Goal: Task Accomplishment & Management: Complete application form

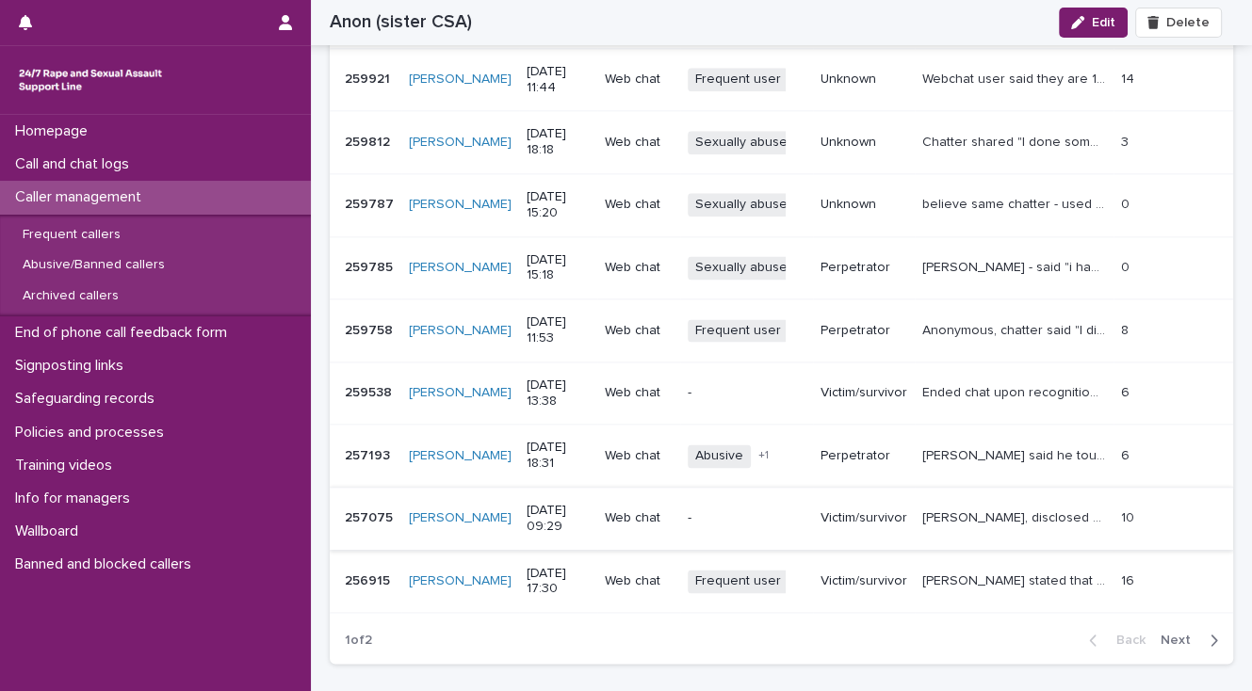
scroll to position [2185, 0]
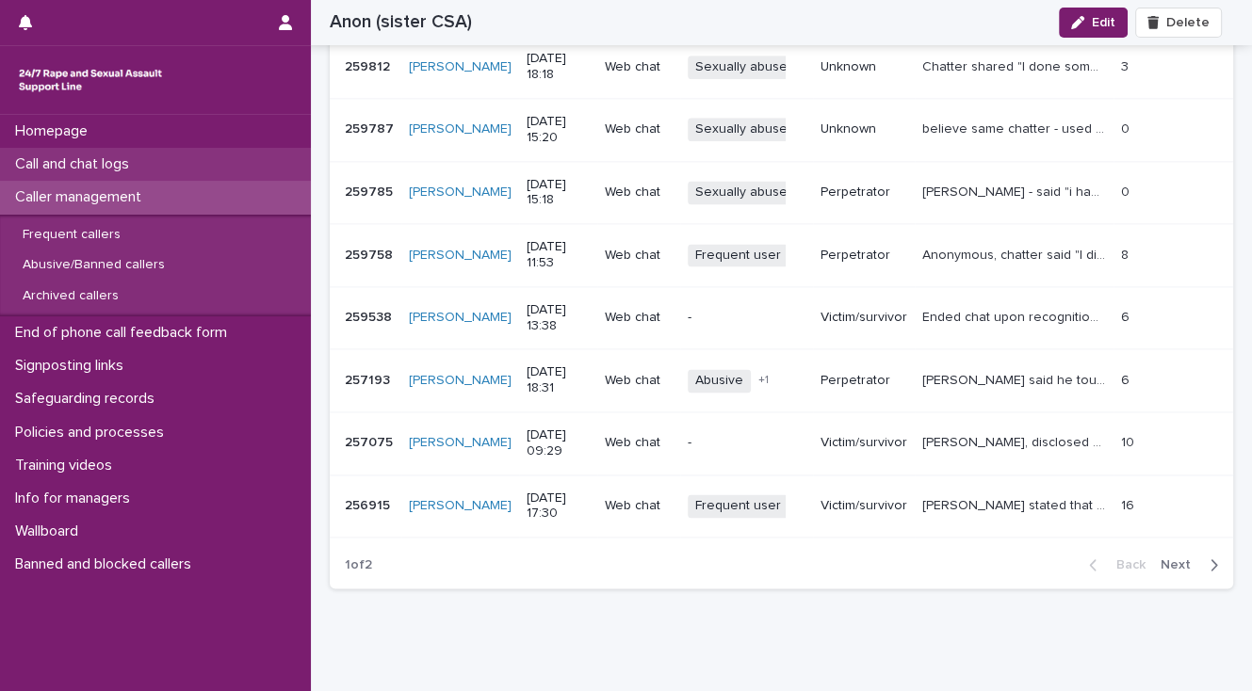
click at [63, 167] on p "Call and chat logs" at bounding box center [76, 164] width 137 height 18
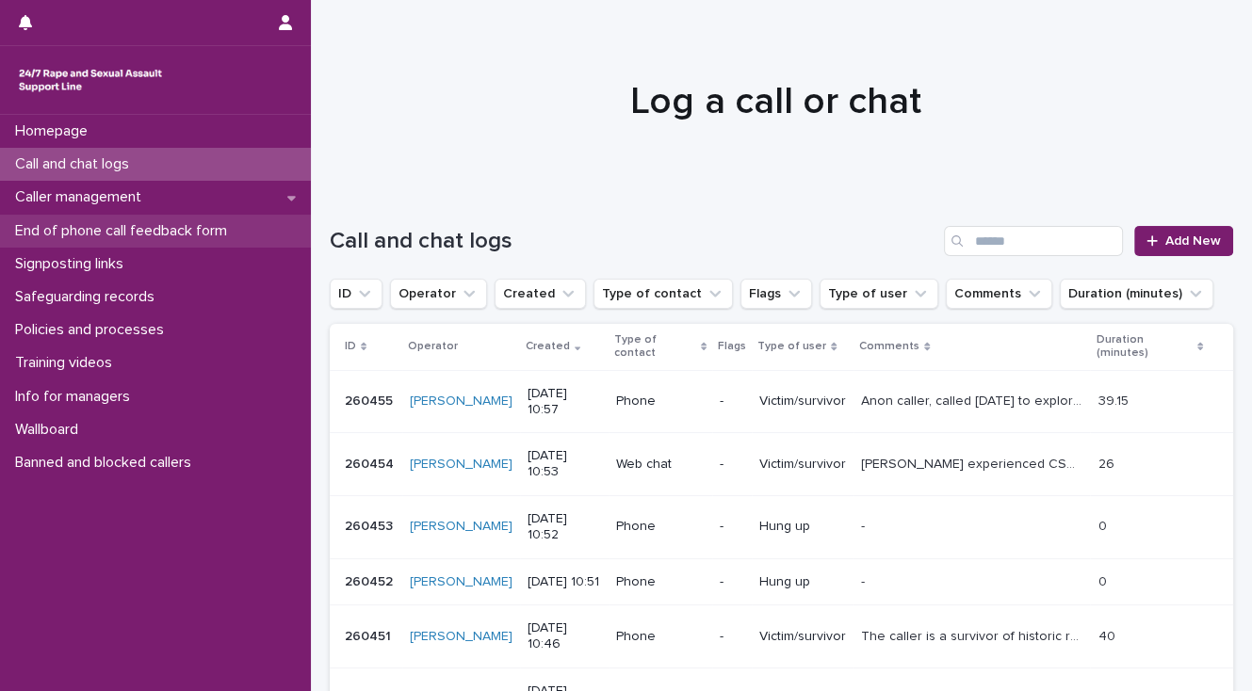
click at [213, 229] on p "End of phone call feedback form" at bounding box center [125, 231] width 235 height 18
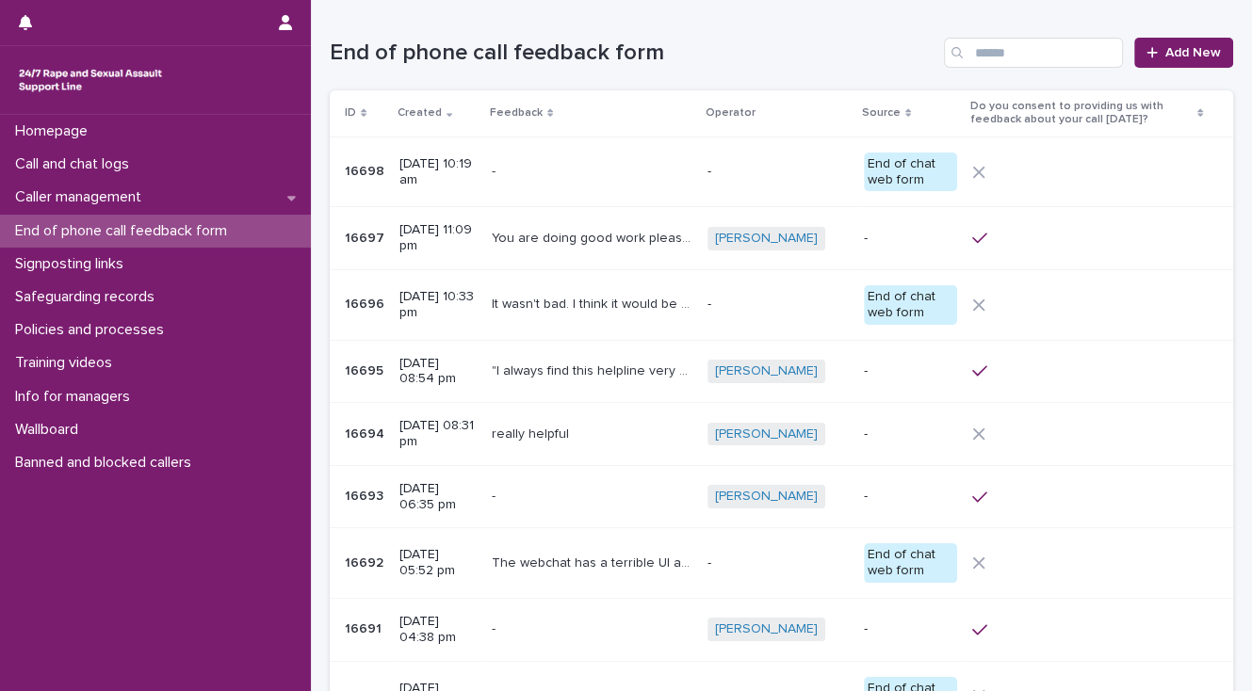
click at [585, 167] on p at bounding box center [592, 172] width 201 height 16
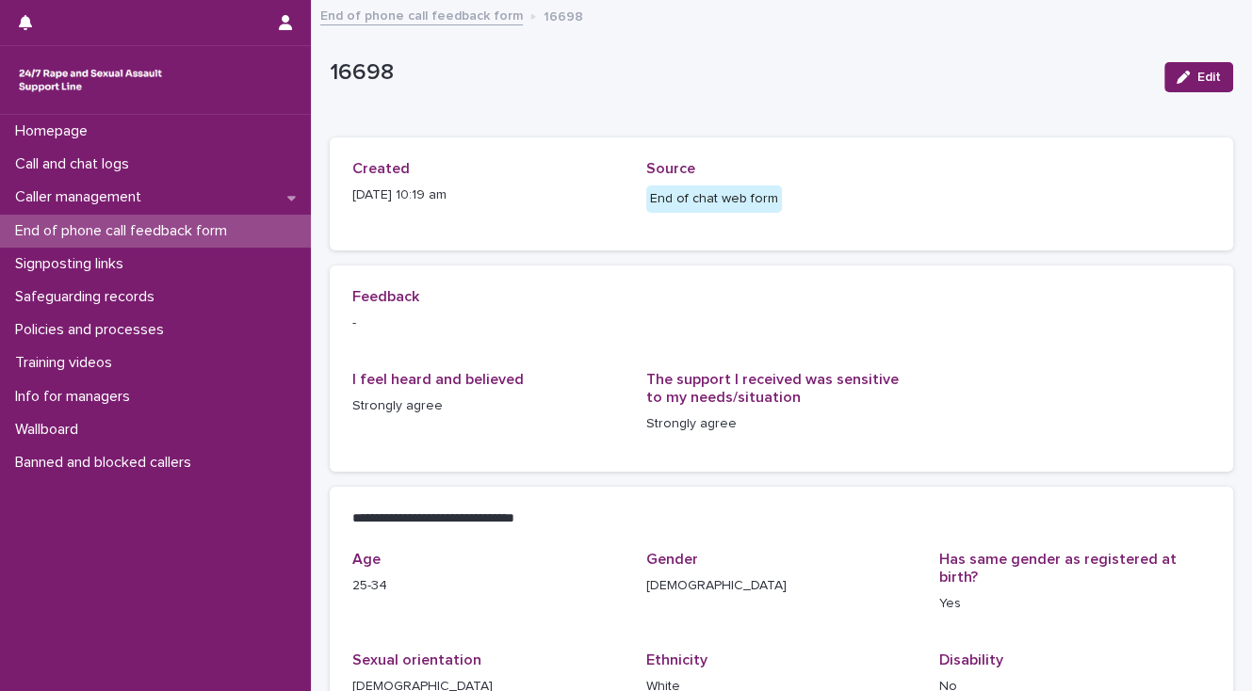
click at [92, 226] on p "End of phone call feedback form" at bounding box center [125, 231] width 235 height 18
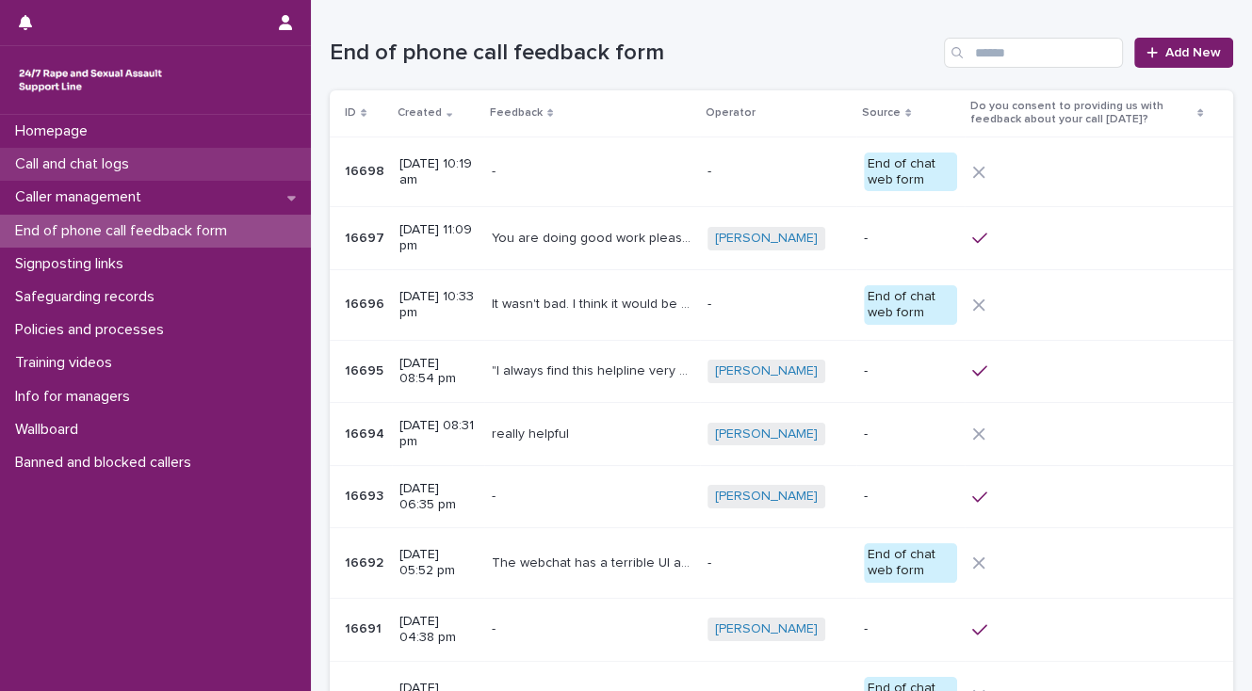
click at [94, 162] on p "Call and chat logs" at bounding box center [76, 164] width 137 height 18
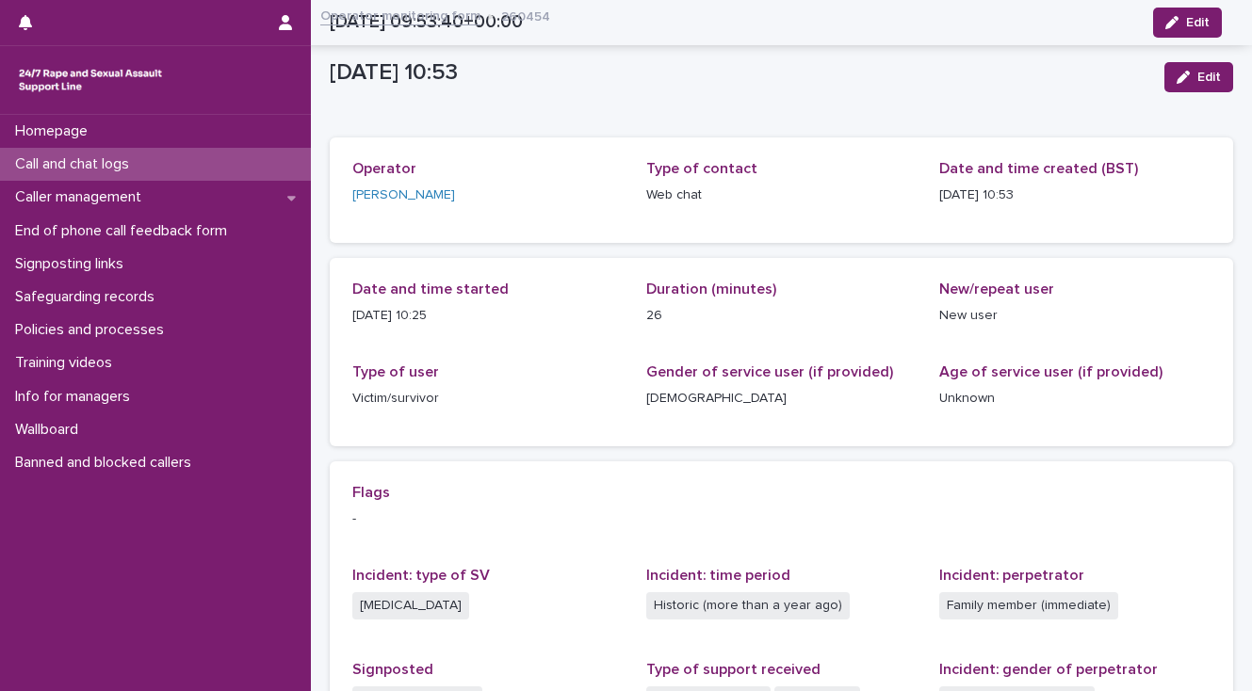
click at [169, 167] on div "Call and chat logs" at bounding box center [155, 164] width 311 height 33
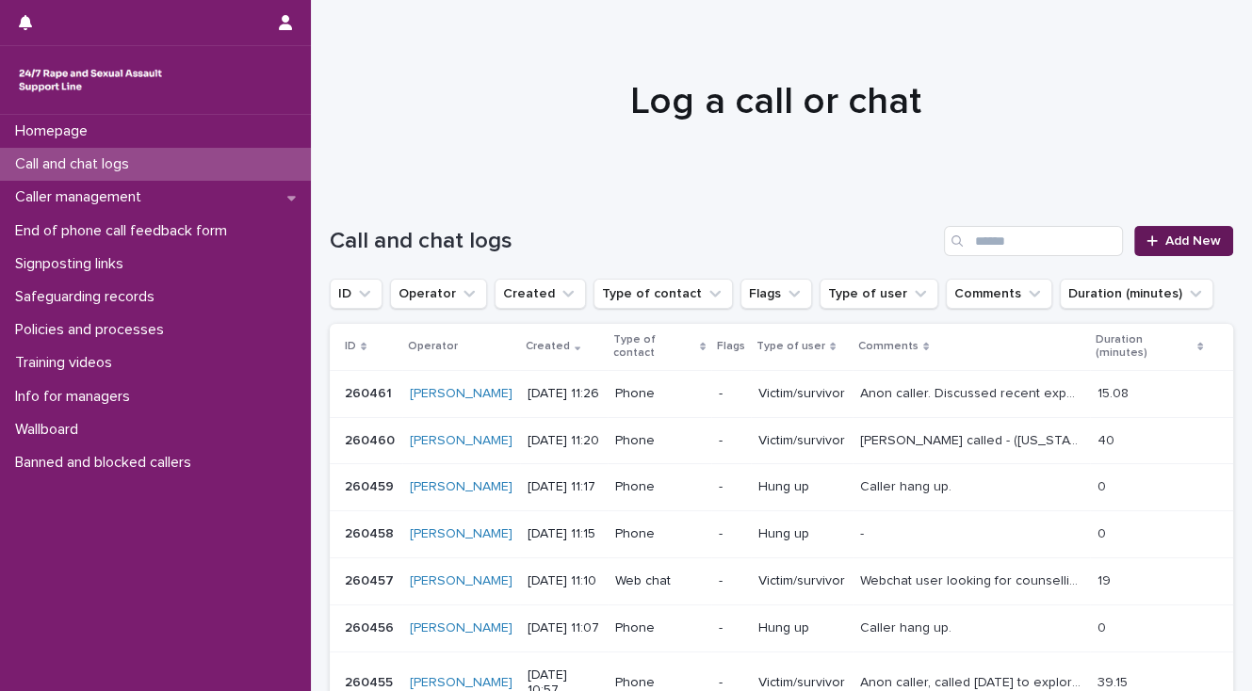
click at [1191, 244] on span "Add New" at bounding box center [1193, 241] width 56 height 13
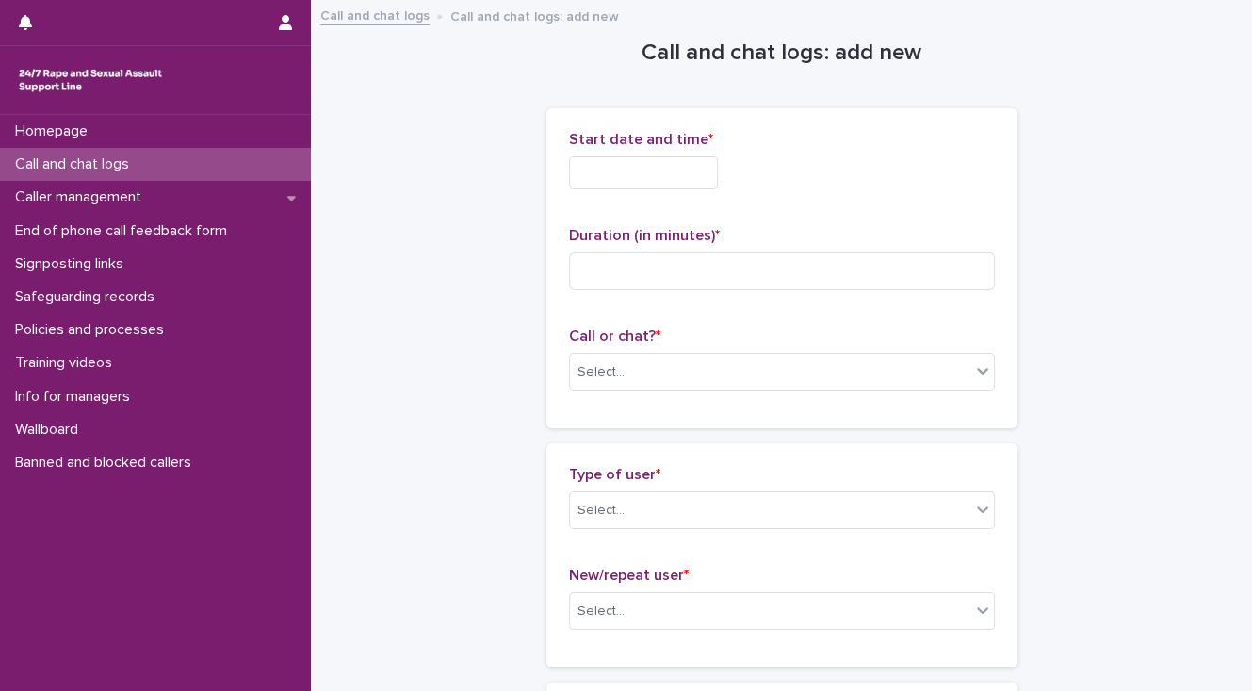
click at [584, 170] on input "text" at bounding box center [643, 172] width 149 height 33
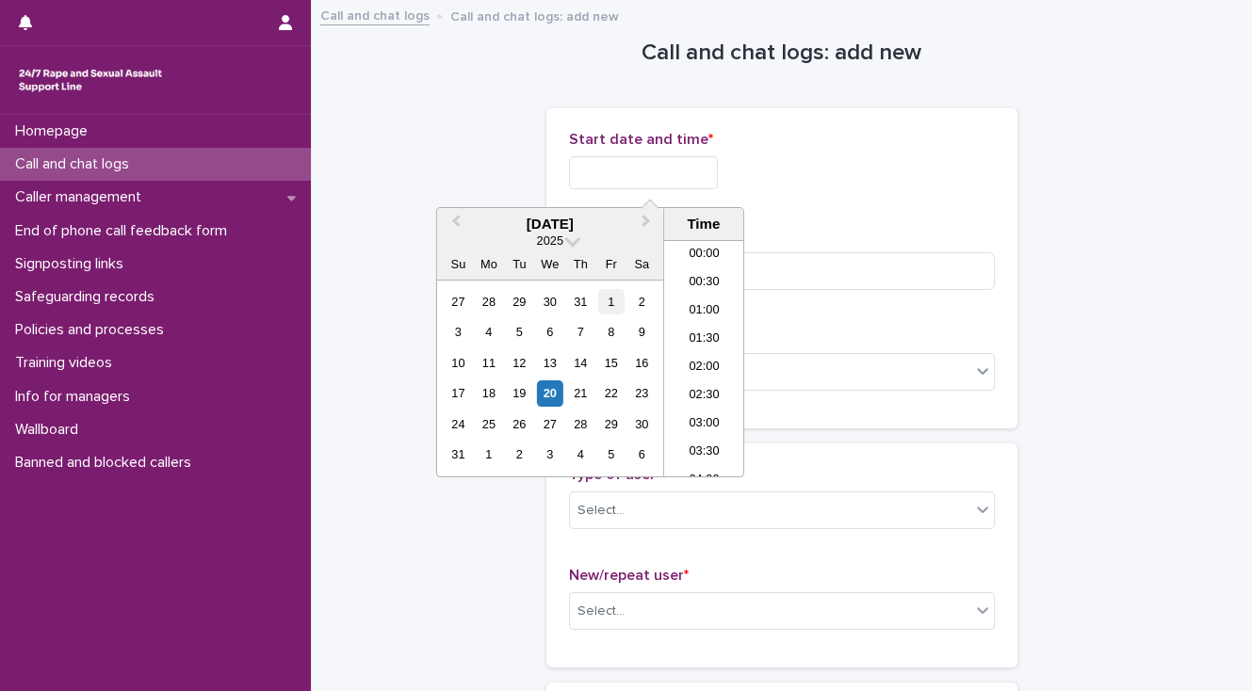
scroll to position [518, 0]
click at [701, 354] on li "11:00" at bounding box center [704, 359] width 80 height 28
click at [672, 171] on input "**********" at bounding box center [643, 172] width 149 height 33
type input "**********"
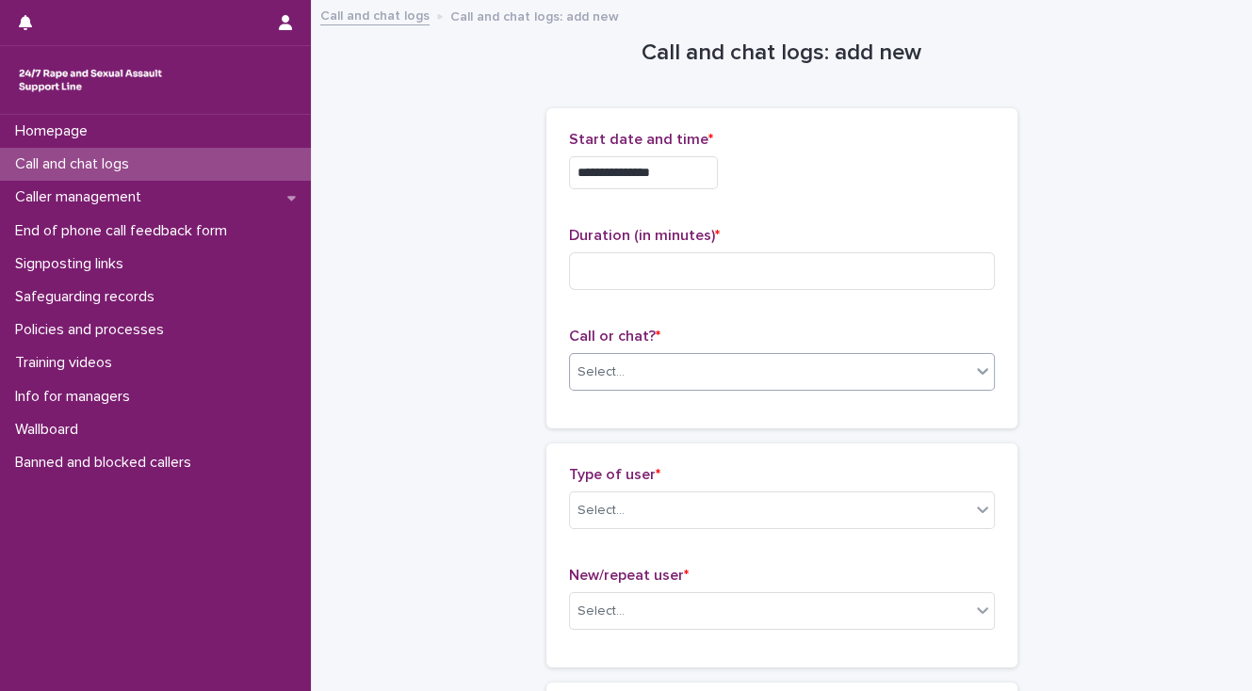
click at [593, 368] on div "Select..." at bounding box center [600, 373] width 47 height 20
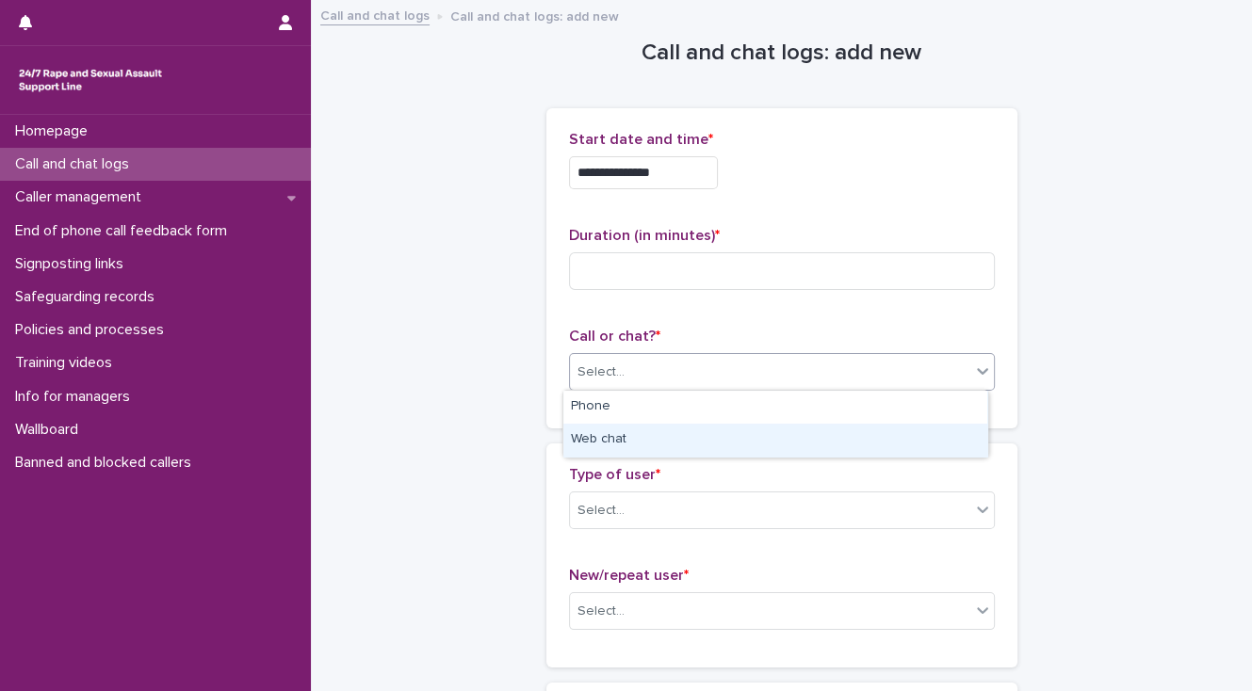
click at [616, 437] on div "Web chat" at bounding box center [775, 440] width 424 height 33
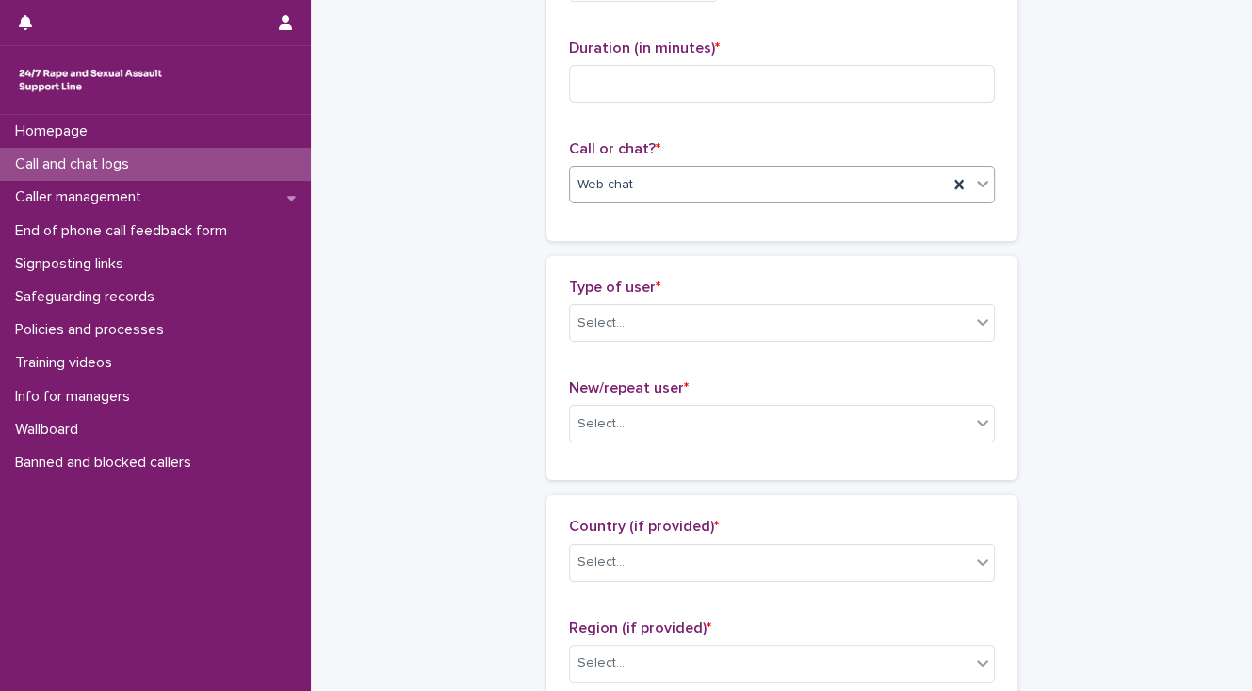
scroll to position [226, 0]
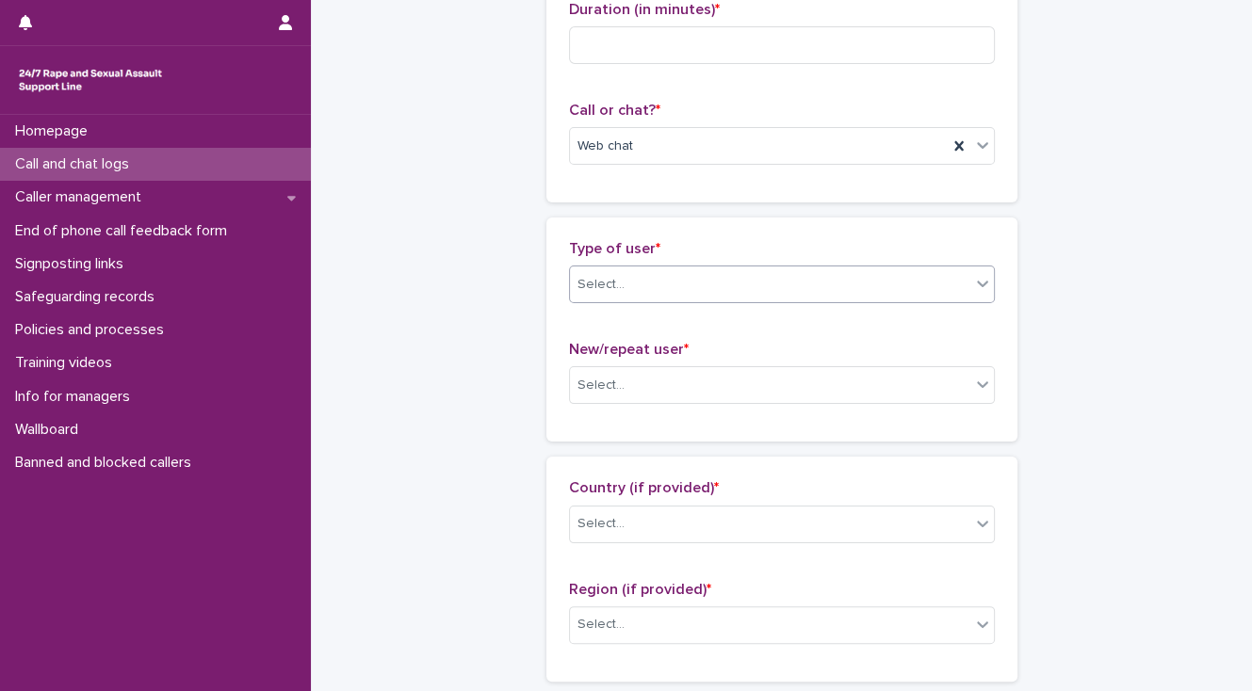
click at [606, 294] on div "Select..." at bounding box center [770, 284] width 400 height 31
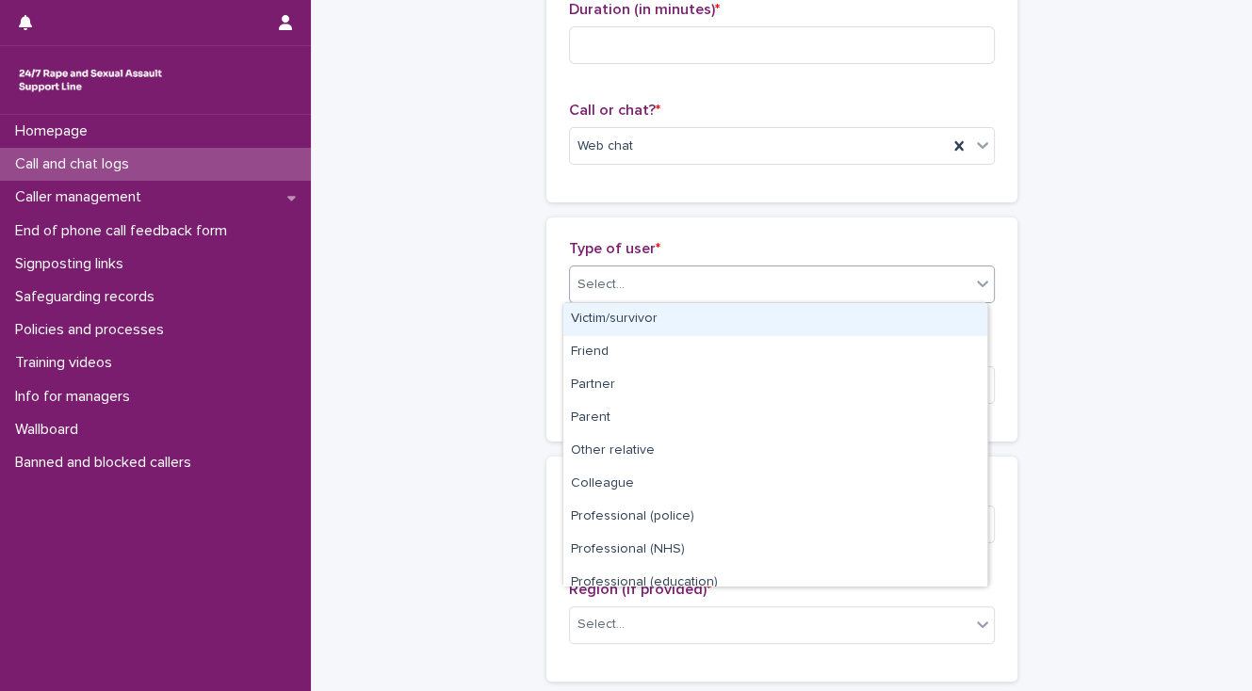
click at [603, 316] on div "Victim/survivor" at bounding box center [775, 319] width 424 height 33
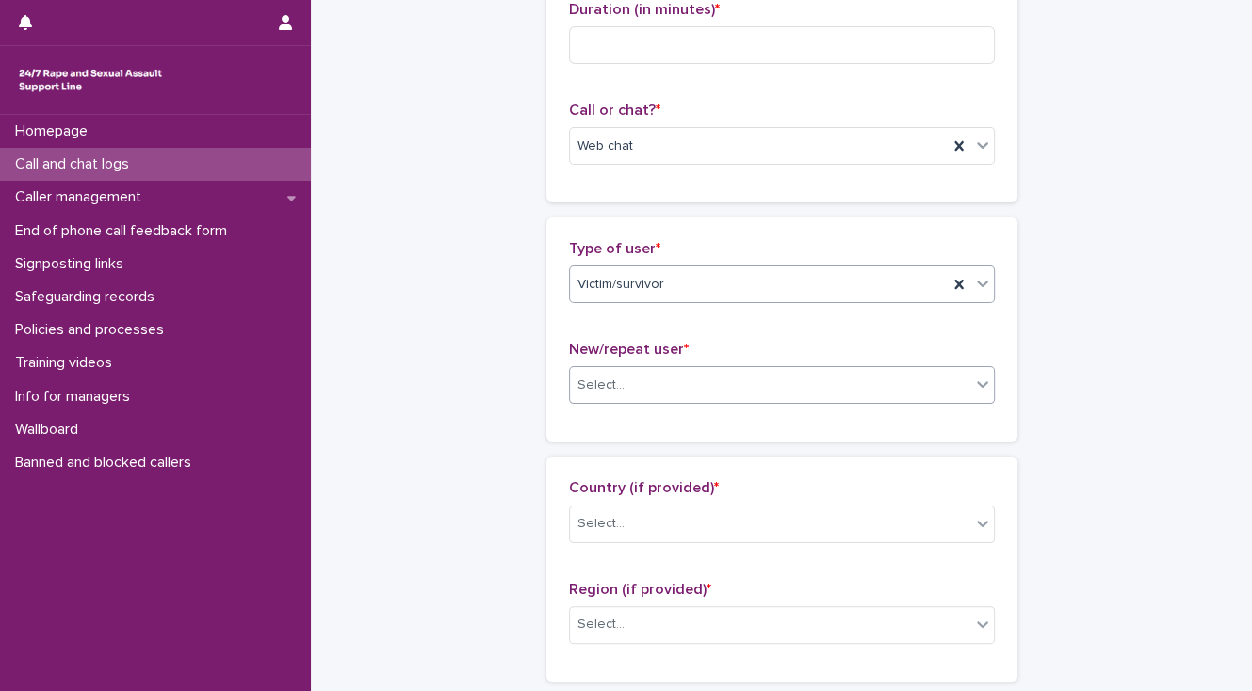
click at [620, 385] on div "Select..." at bounding box center [770, 385] width 400 height 31
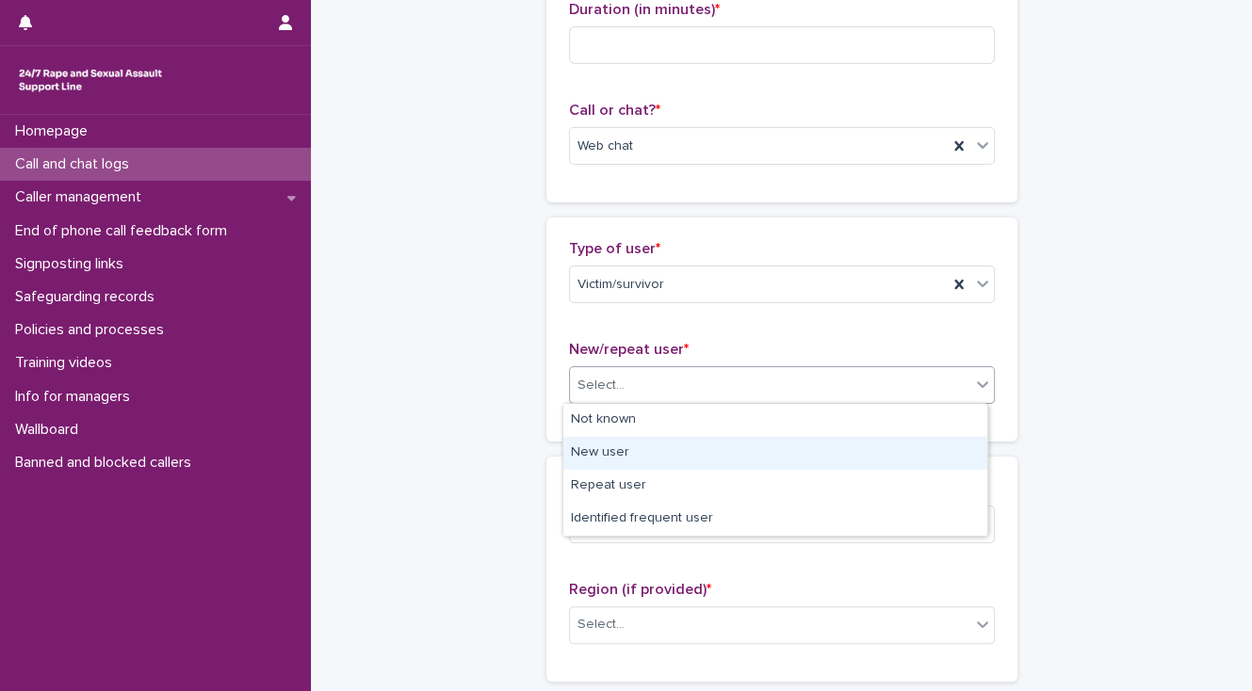
click at [624, 447] on div "New user" at bounding box center [775, 453] width 424 height 33
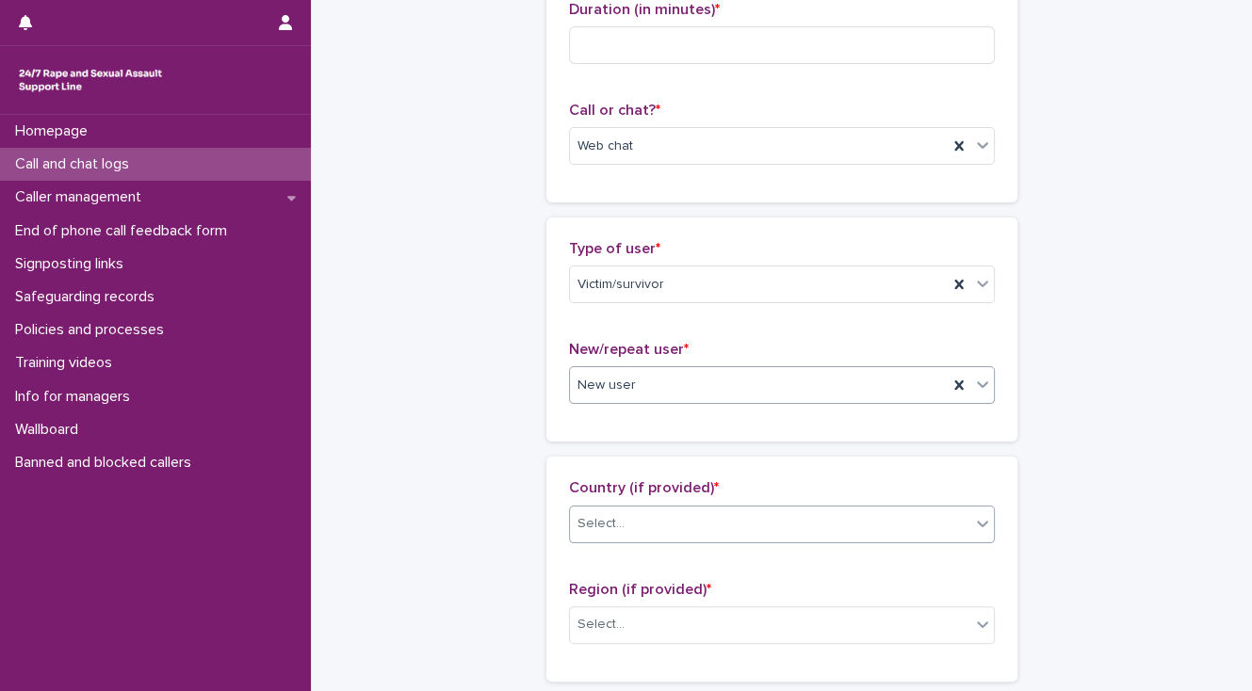
click at [591, 527] on div "Select..." at bounding box center [600, 524] width 47 height 20
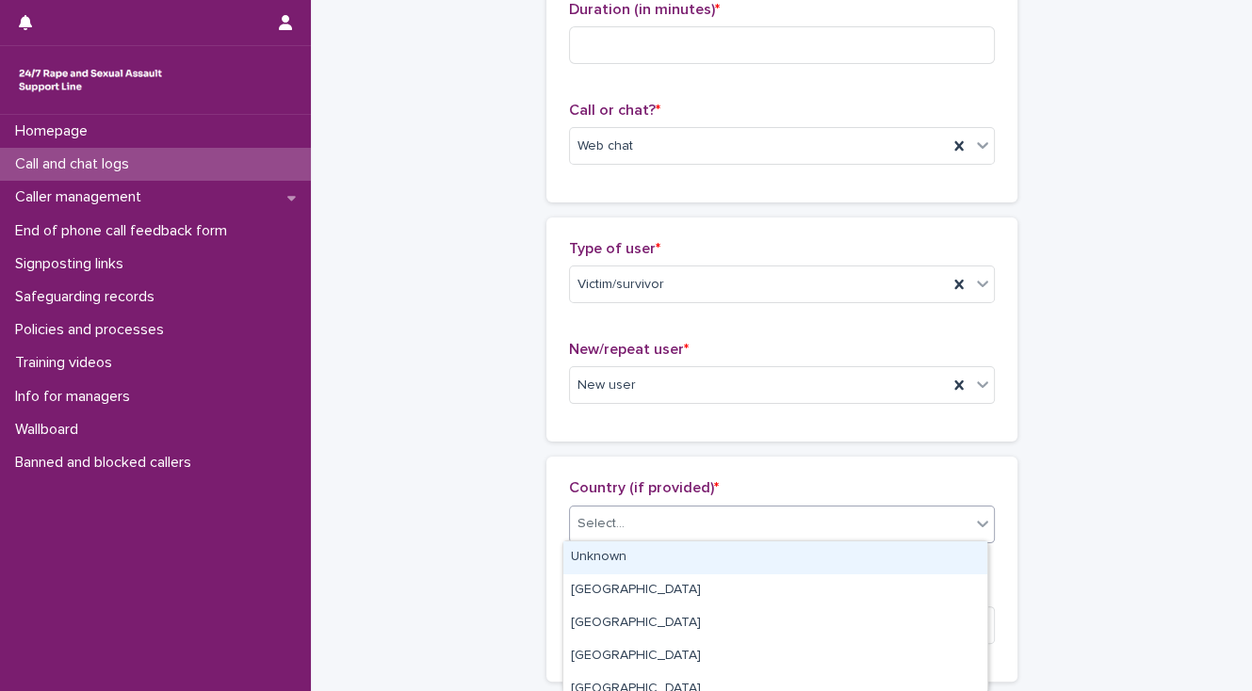
drag, startPoint x: 610, startPoint y: 546, endPoint x: 617, endPoint y: 597, distance: 51.3
click at [610, 547] on div "Unknown" at bounding box center [775, 558] width 424 height 33
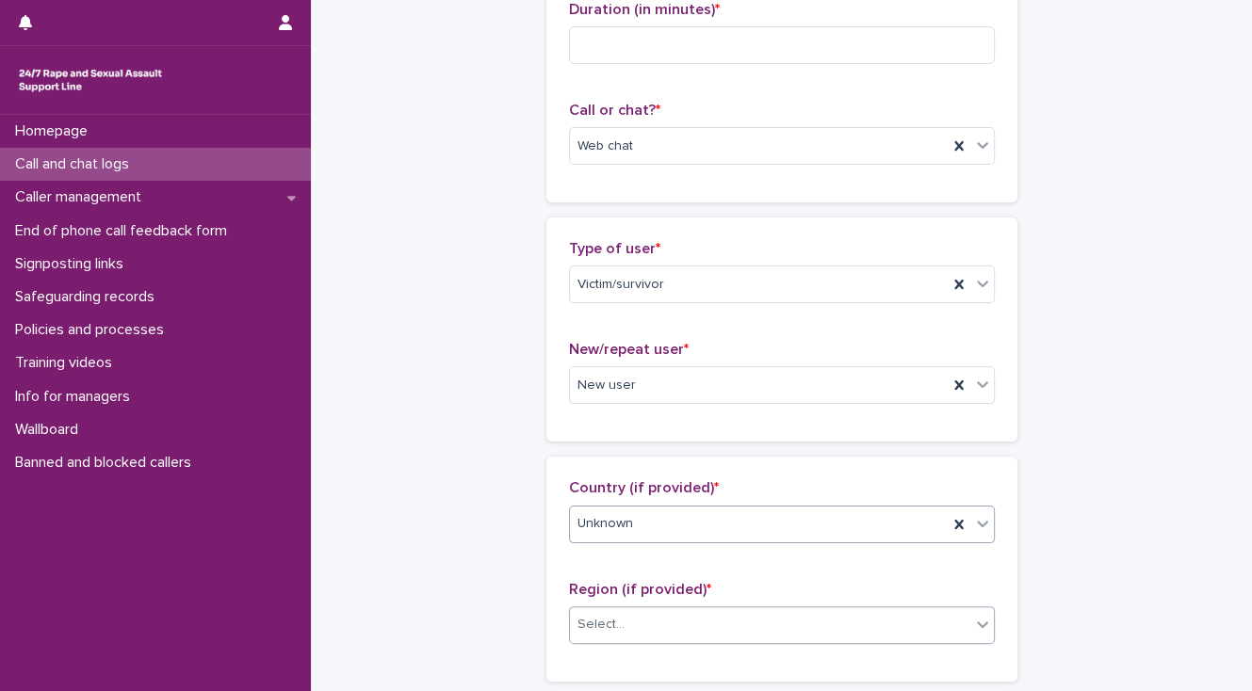
click at [622, 610] on div "Select..." at bounding box center [770, 624] width 400 height 31
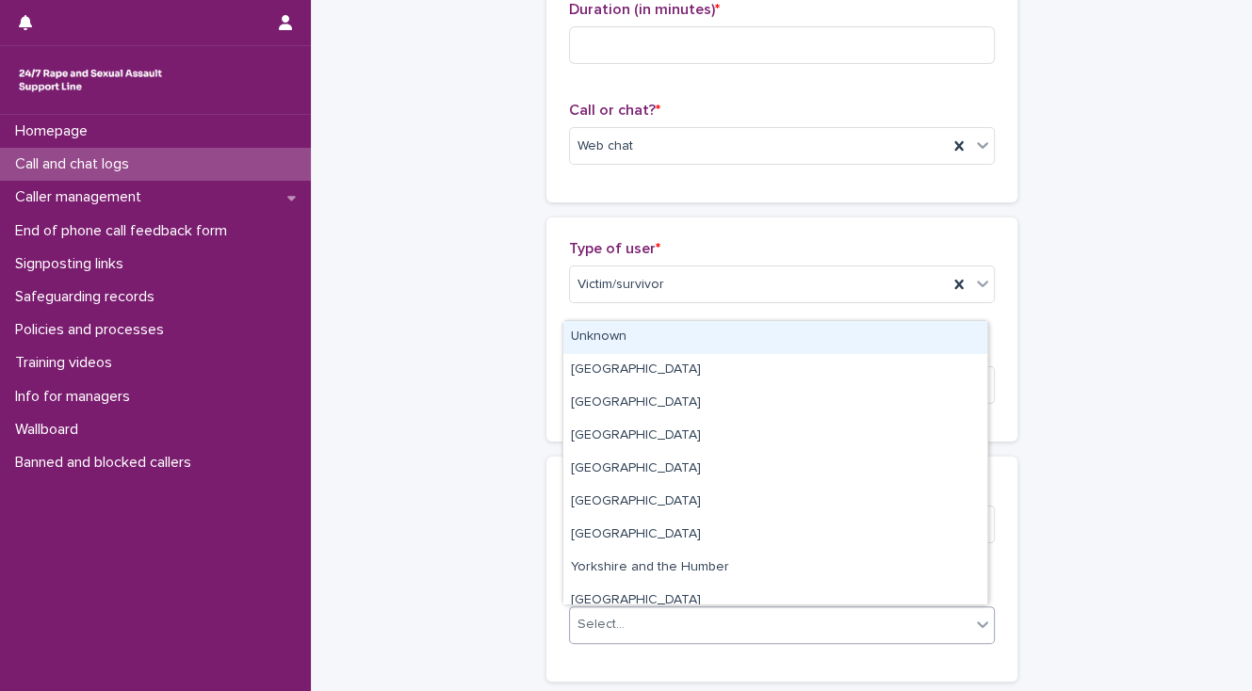
click at [628, 333] on div "Unknown" at bounding box center [775, 337] width 424 height 33
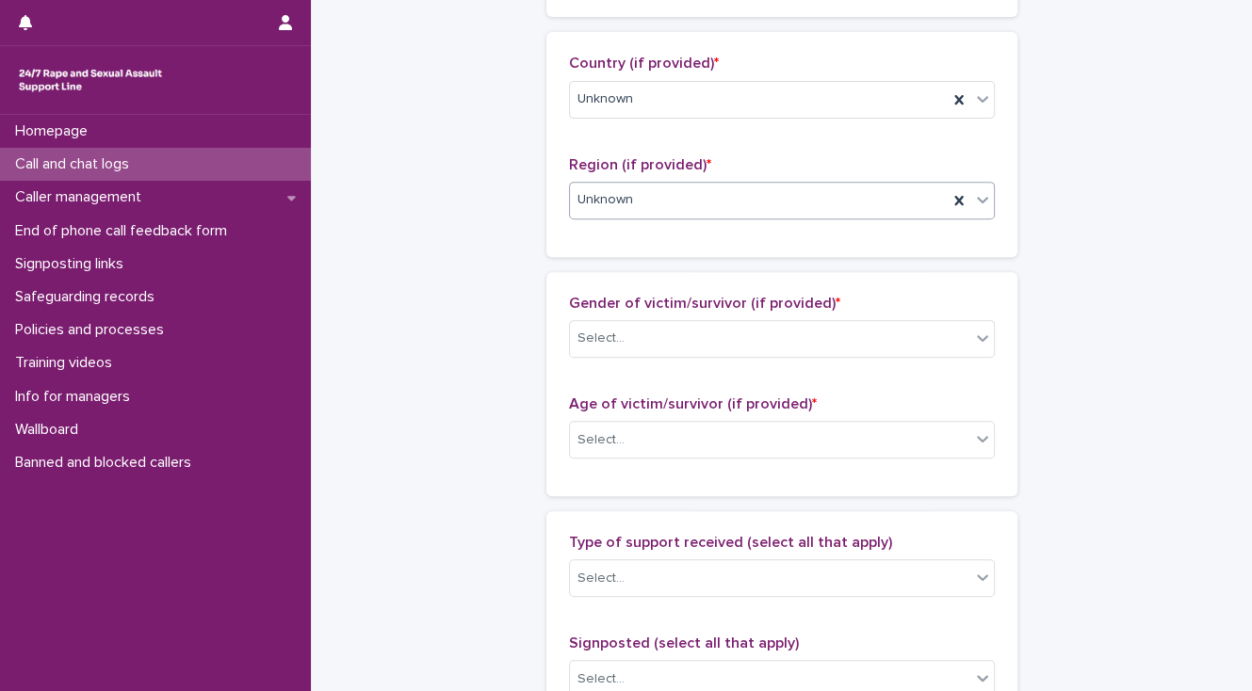
scroll to position [678, 0]
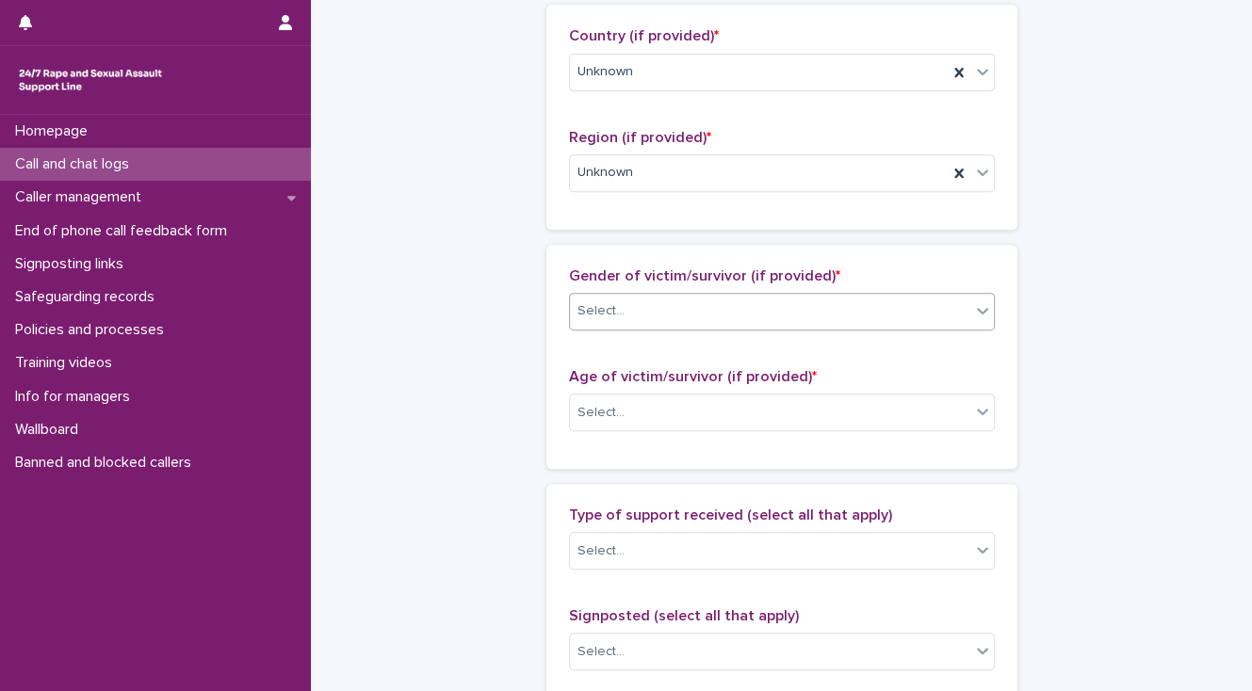
click at [615, 320] on div "Select..." at bounding box center [770, 311] width 400 height 31
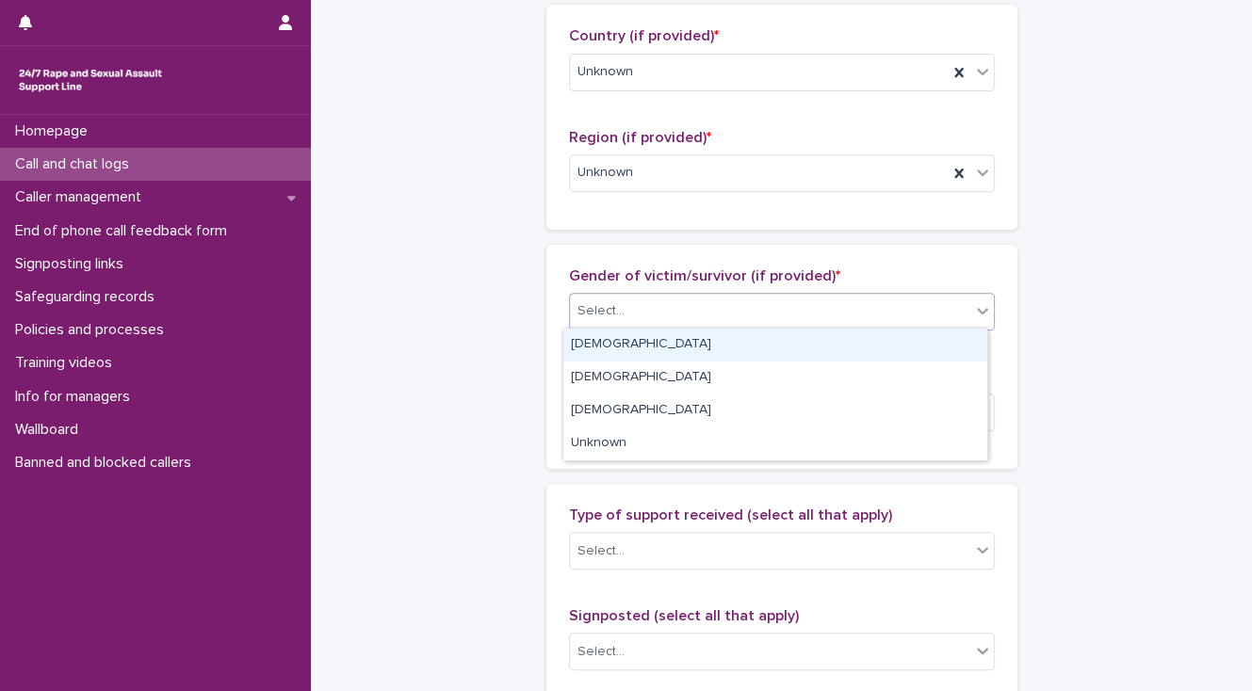
click at [615, 348] on div "[DEMOGRAPHIC_DATA]" at bounding box center [775, 345] width 424 height 33
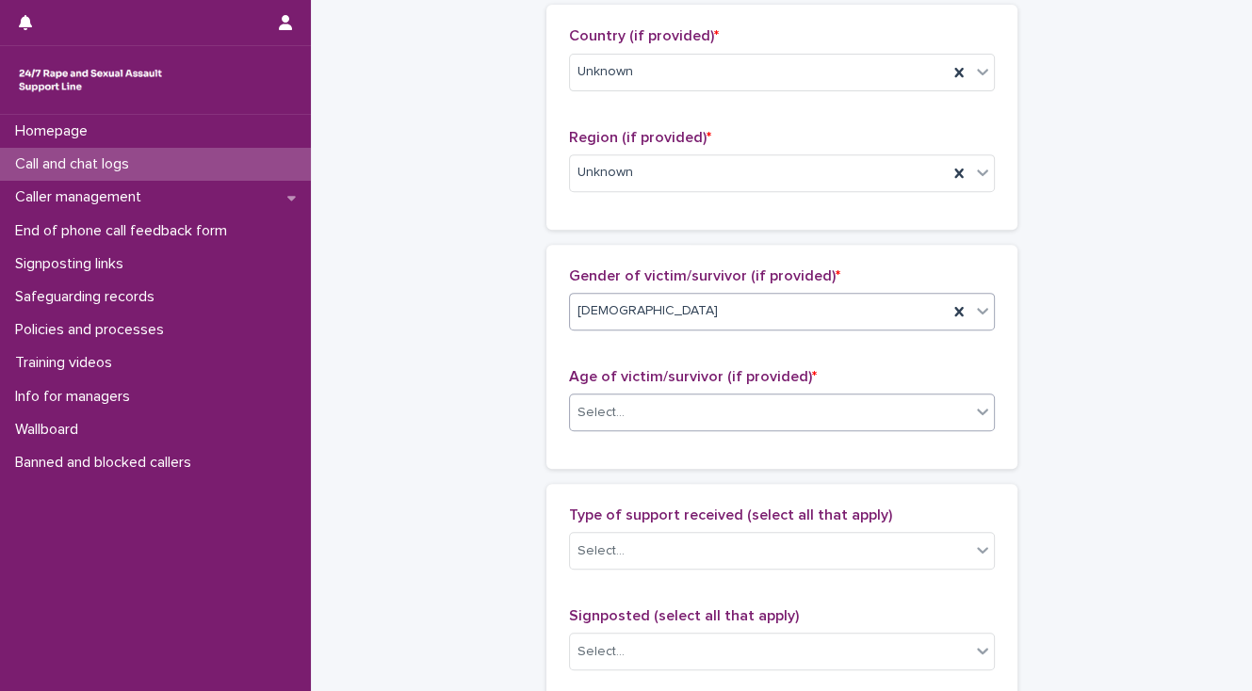
click at [623, 414] on div "Select..." at bounding box center [770, 412] width 400 height 31
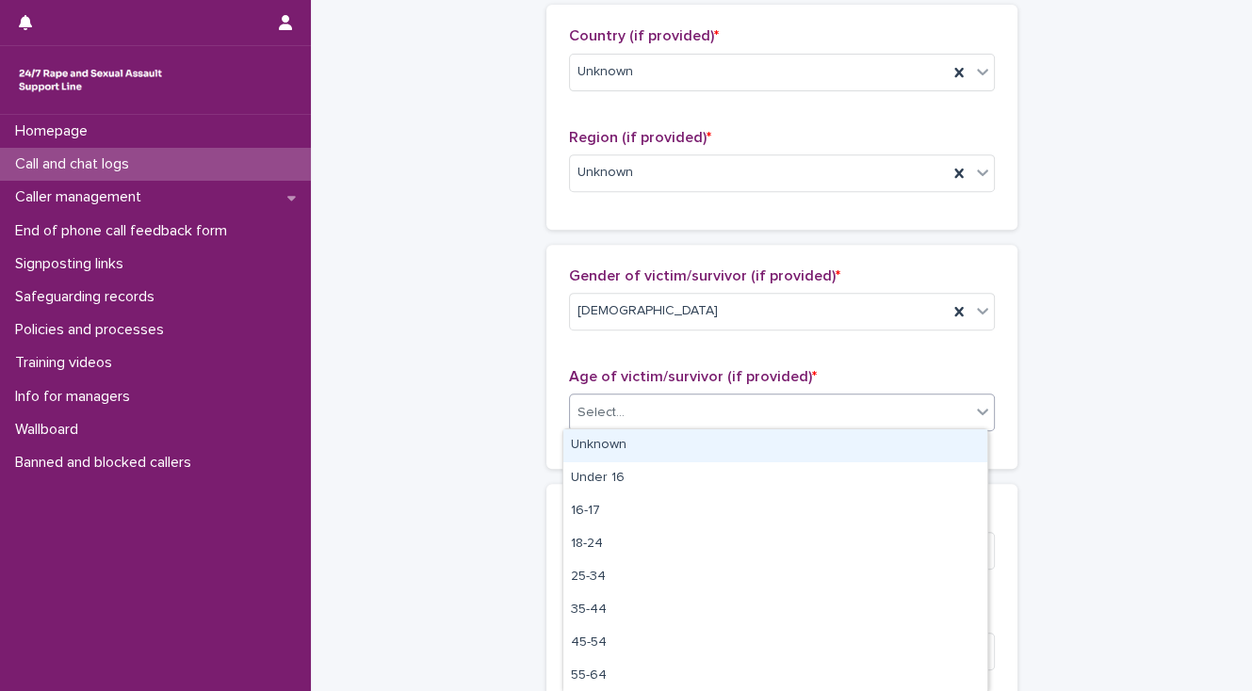
click at [624, 433] on div "Unknown" at bounding box center [775, 445] width 424 height 33
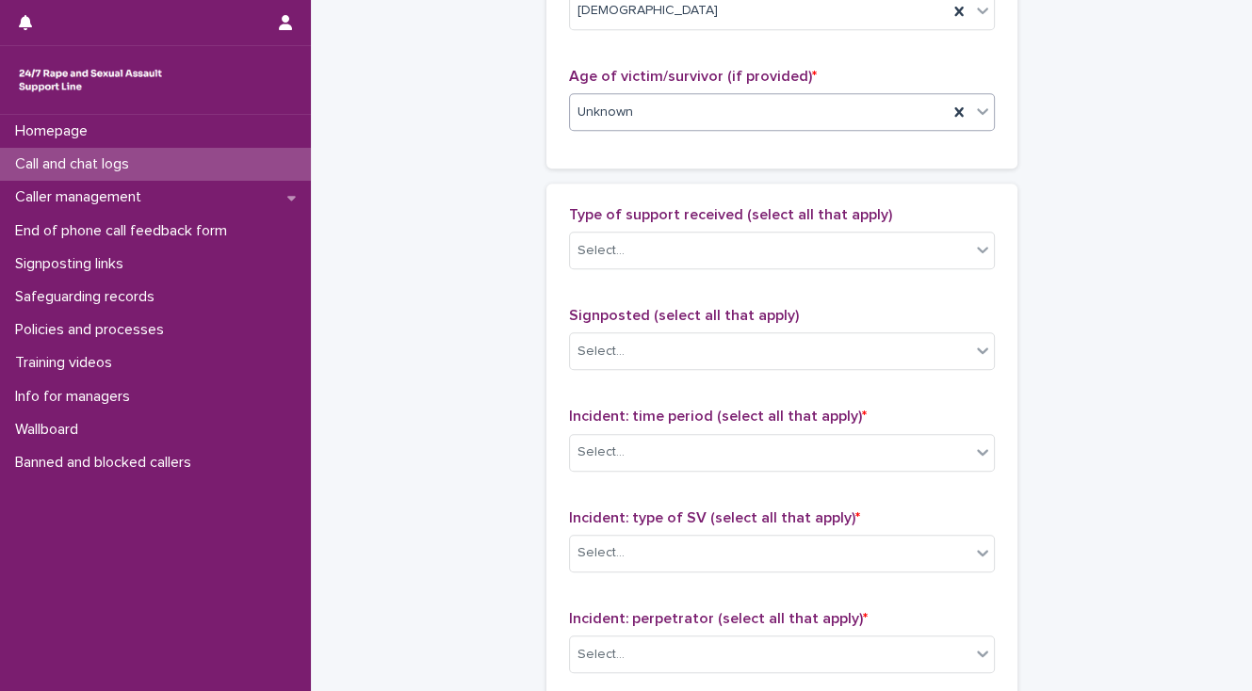
scroll to position [979, 0]
click at [614, 452] on div "Select..." at bounding box center [600, 452] width 47 height 20
click at [486, 448] on div "**********" at bounding box center [781, 41] width 903 height 2038
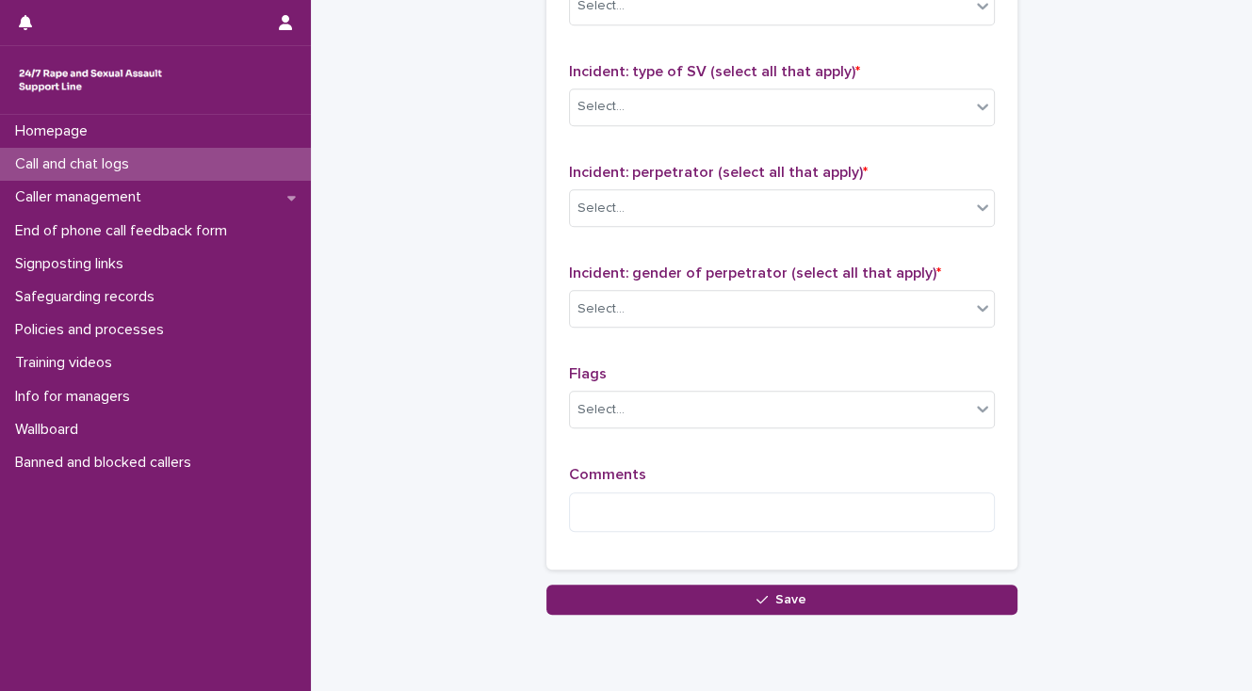
scroll to position [1491, 0]
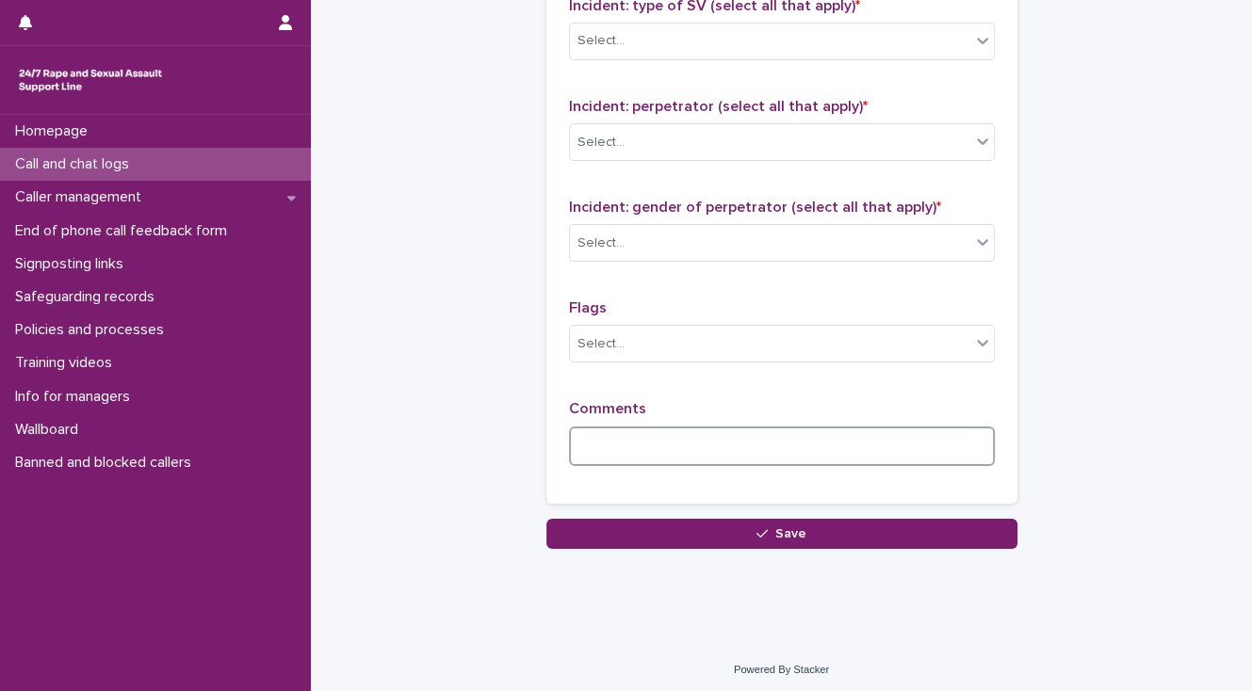
click at [590, 449] on textarea at bounding box center [782, 447] width 426 height 40
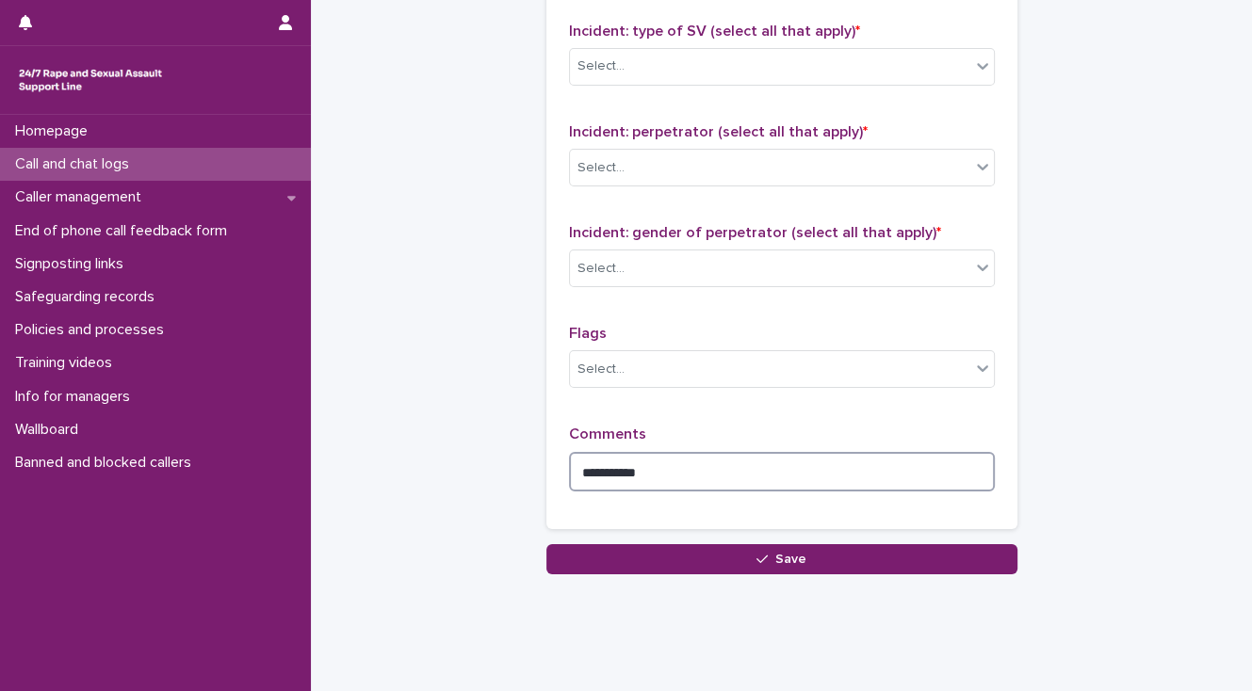
scroll to position [1468, 0]
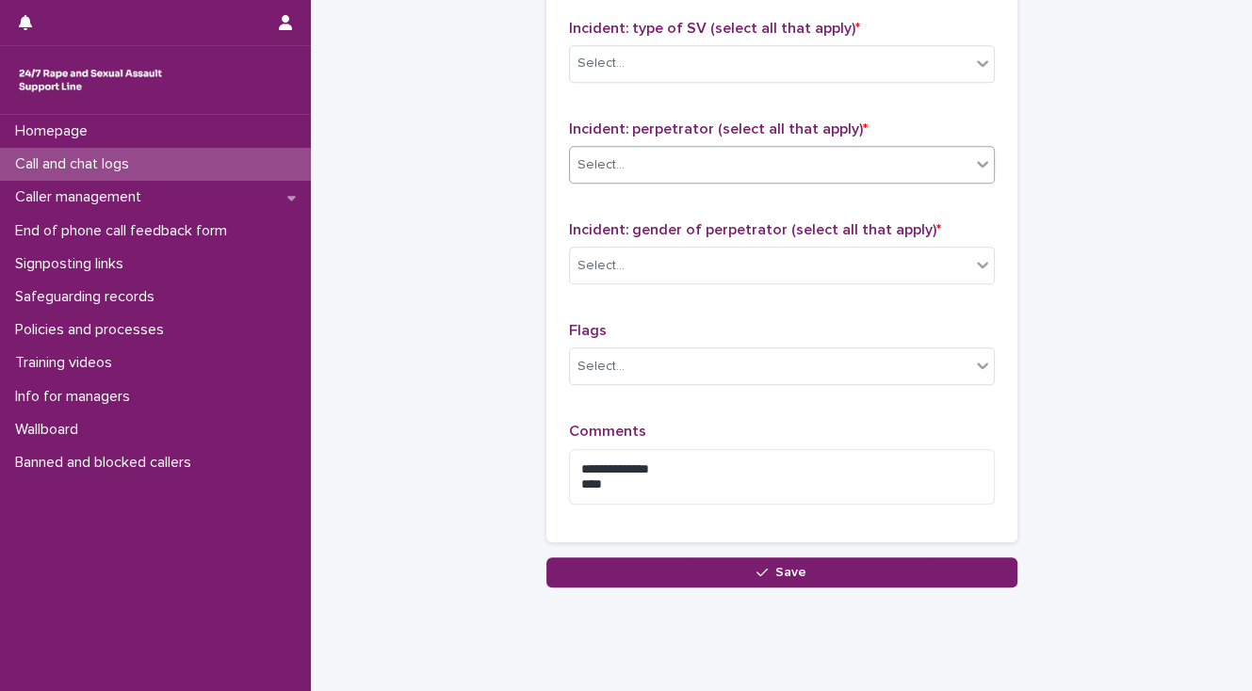
click at [625, 166] on div "Select..." at bounding box center [770, 165] width 400 height 31
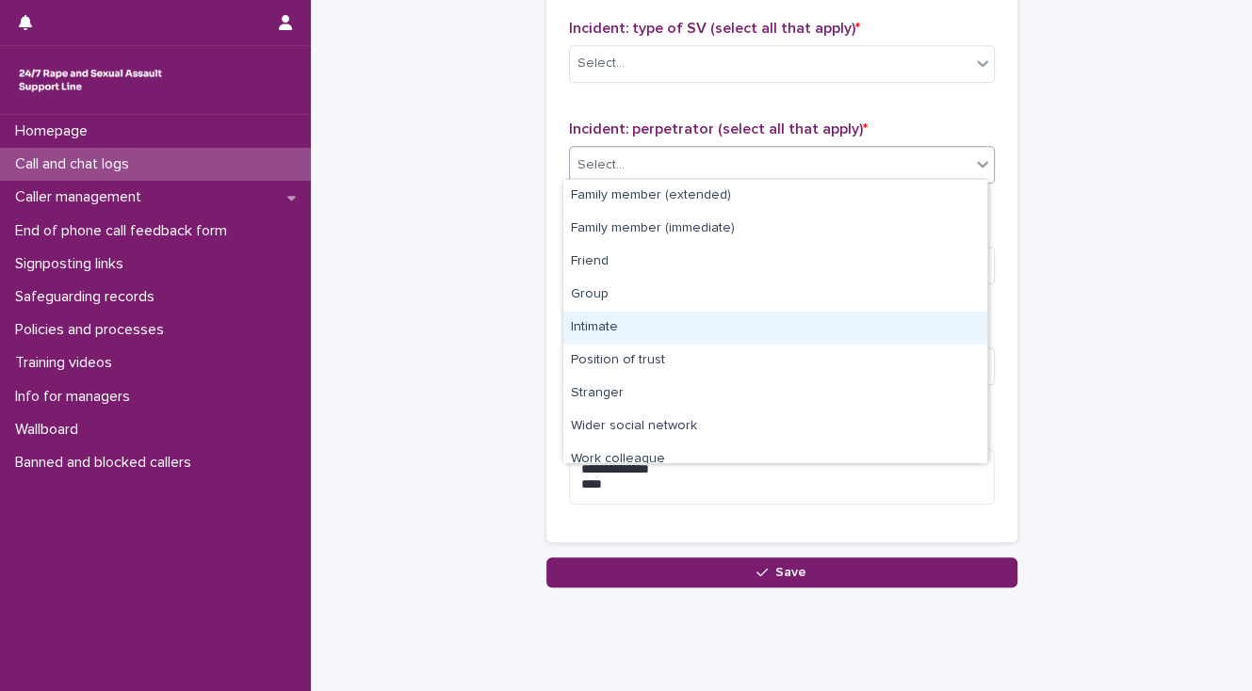
click at [634, 332] on div "Intimate" at bounding box center [775, 328] width 424 height 33
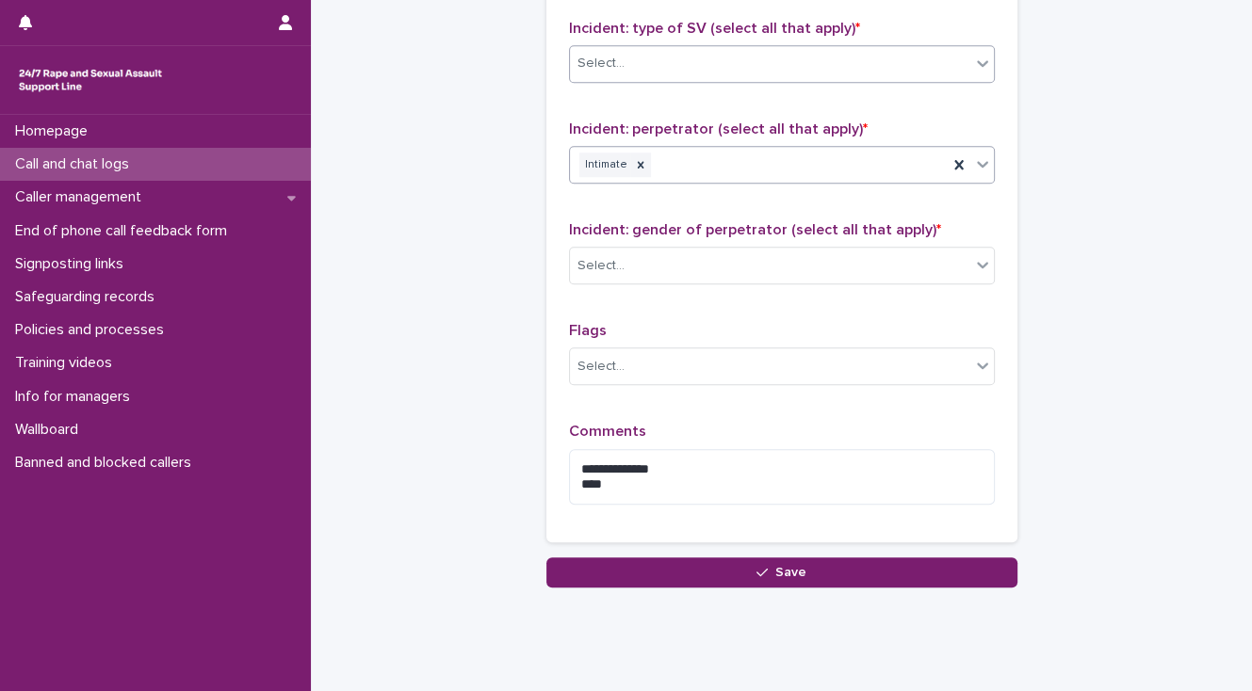
click at [603, 69] on div "Select..." at bounding box center [770, 63] width 400 height 31
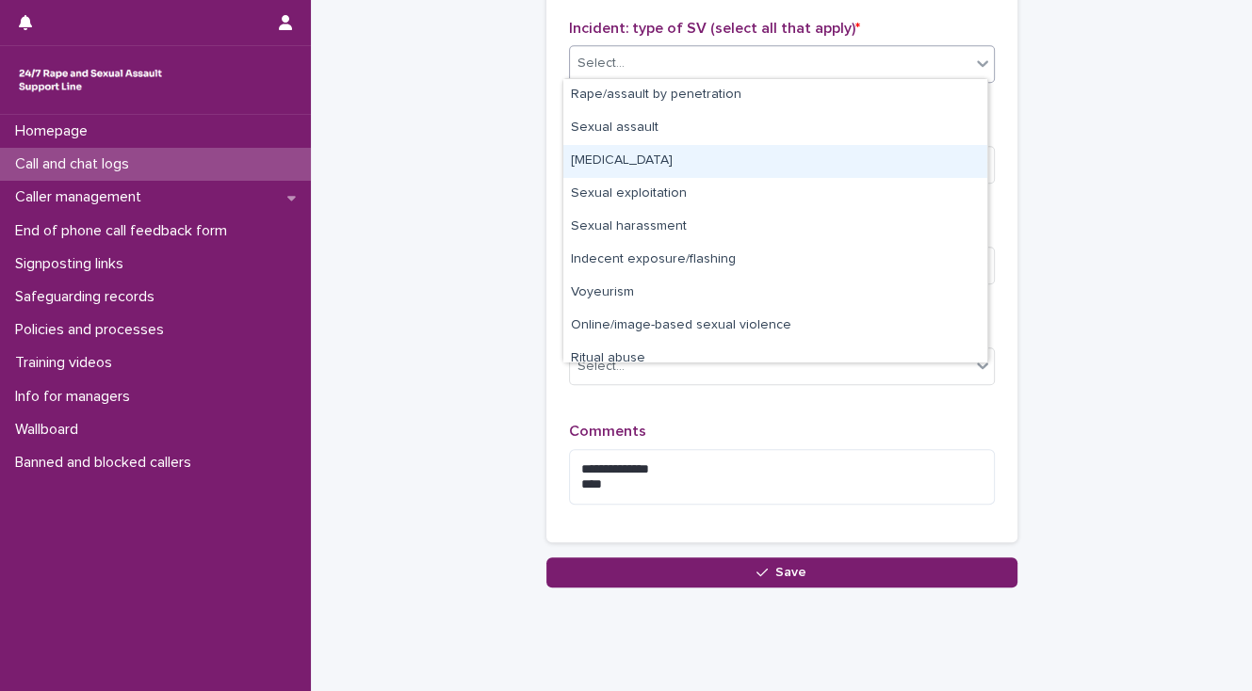
click at [593, 158] on div "[MEDICAL_DATA]" at bounding box center [775, 161] width 424 height 33
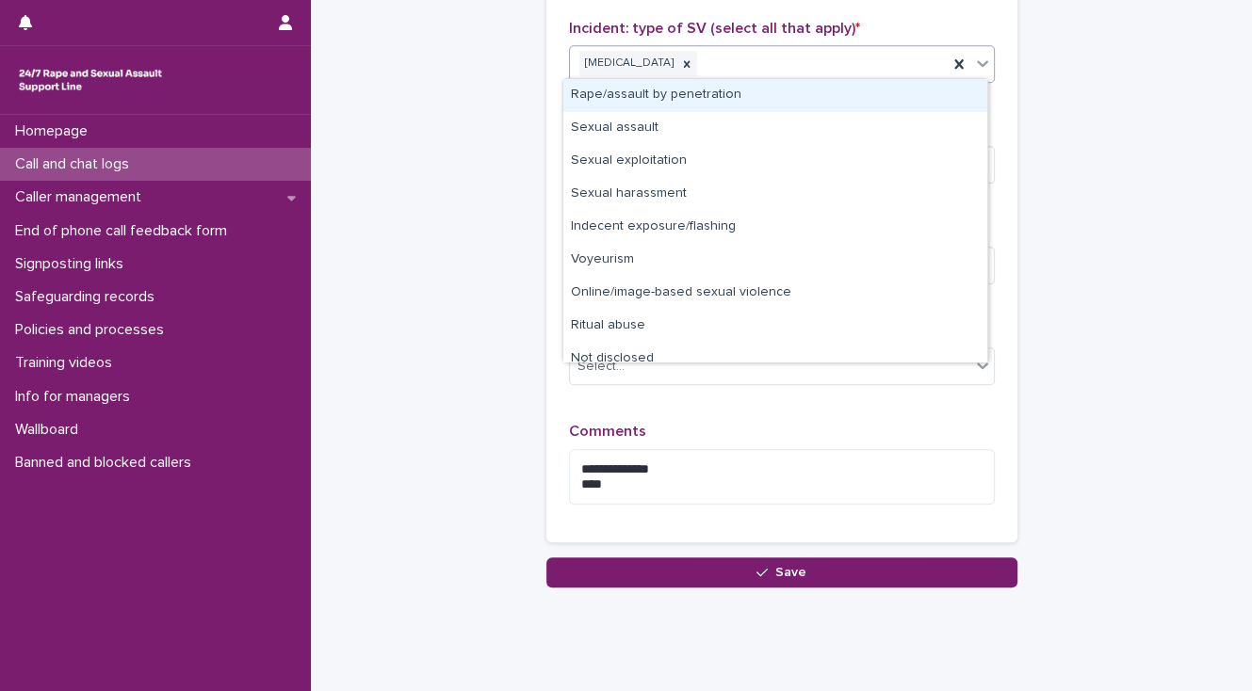
click at [724, 65] on div "[MEDICAL_DATA]" at bounding box center [759, 63] width 378 height 33
click at [708, 92] on div "Rape/assault by penetration" at bounding box center [775, 95] width 424 height 33
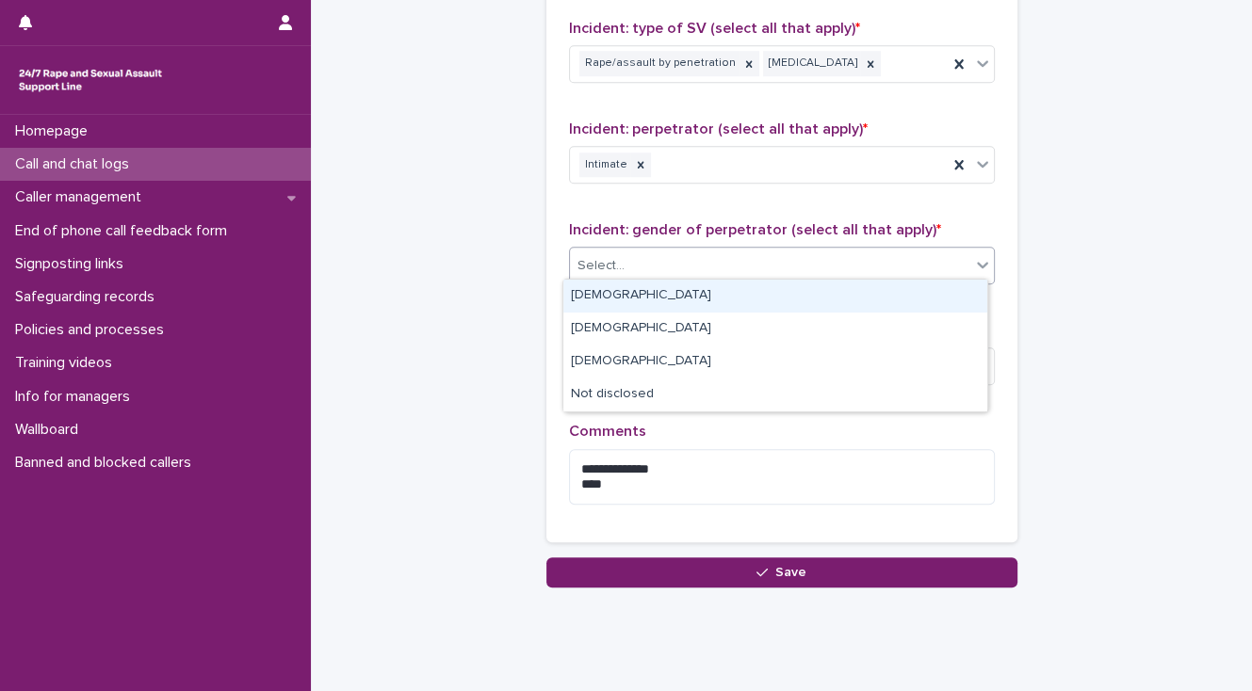
click at [672, 262] on div "Select..." at bounding box center [770, 266] width 400 height 31
click at [671, 289] on div "[DEMOGRAPHIC_DATA]" at bounding box center [775, 296] width 424 height 33
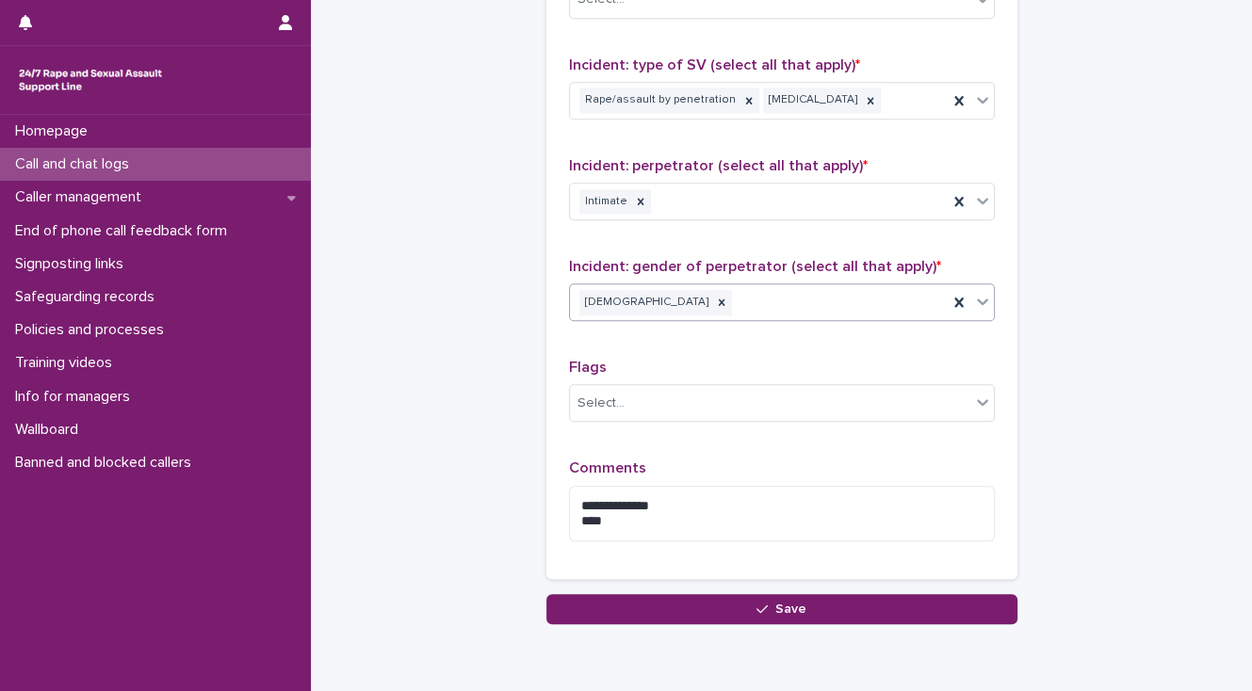
scroll to position [1507, 0]
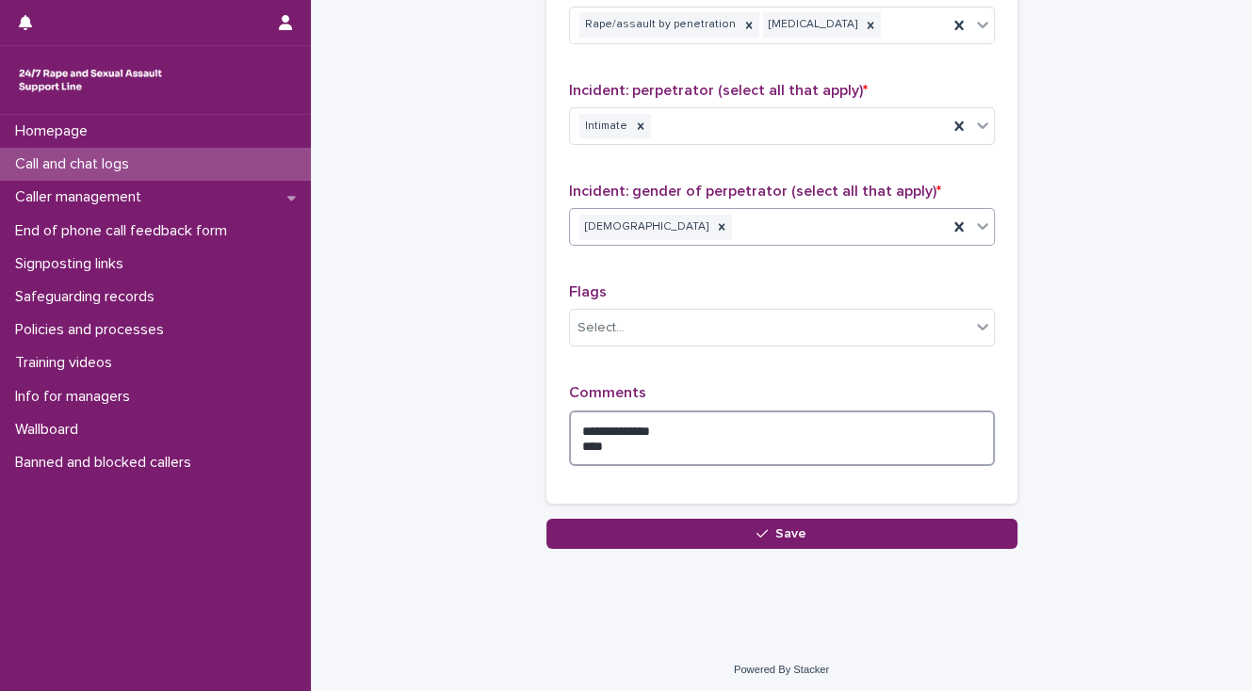
click at [616, 438] on textarea "**********" at bounding box center [782, 439] width 426 height 57
drag, startPoint x: 817, startPoint y: 437, endPoint x: 829, endPoint y: 441, distance: 12.8
click at [817, 437] on textarea "**********" at bounding box center [782, 439] width 426 height 57
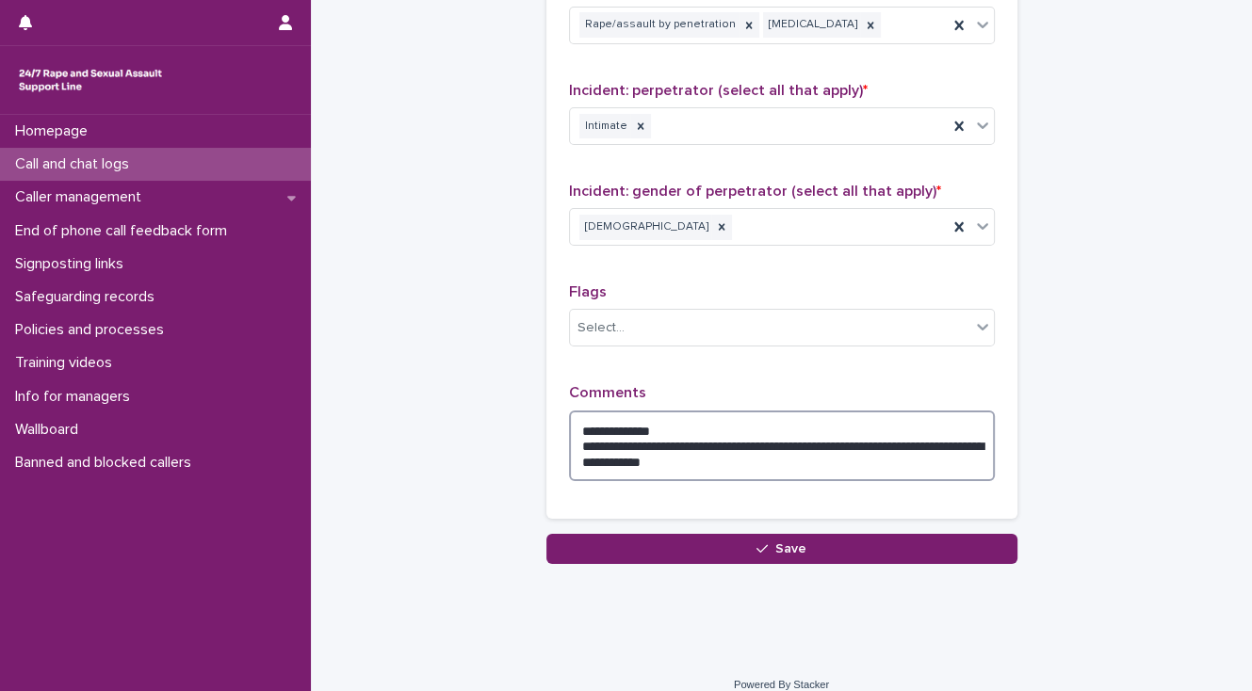
click at [771, 463] on textarea "**********" at bounding box center [782, 447] width 426 height 72
drag, startPoint x: 815, startPoint y: 441, endPoint x: 874, endPoint y: 455, distance: 61.0
click at [816, 441] on textarea "**********" at bounding box center [782, 447] width 426 height 72
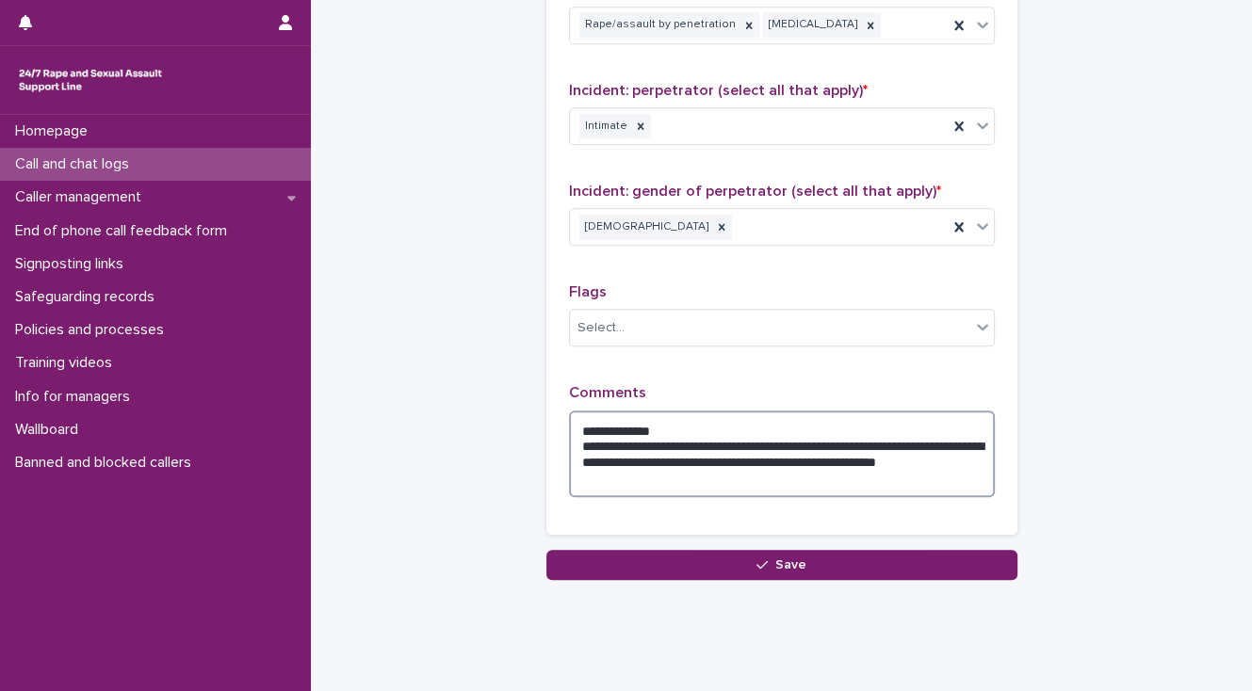
type textarea "**********"
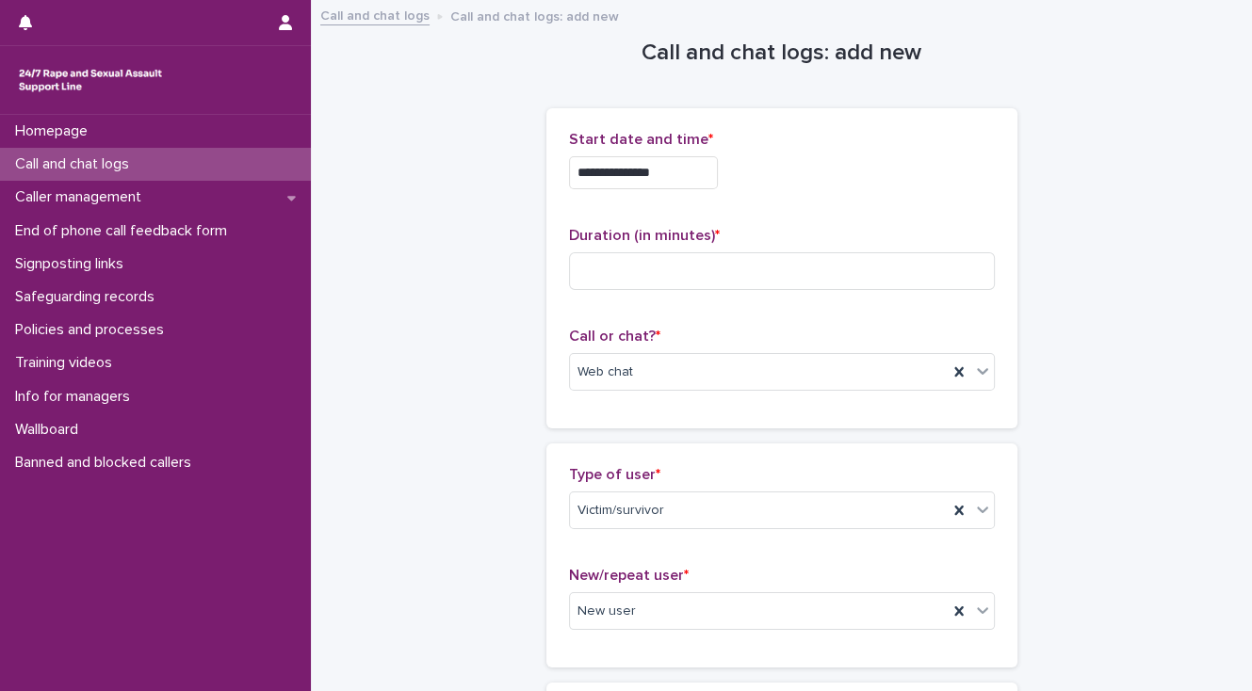
scroll to position [0, 0]
click at [596, 270] on input at bounding box center [782, 271] width 426 height 38
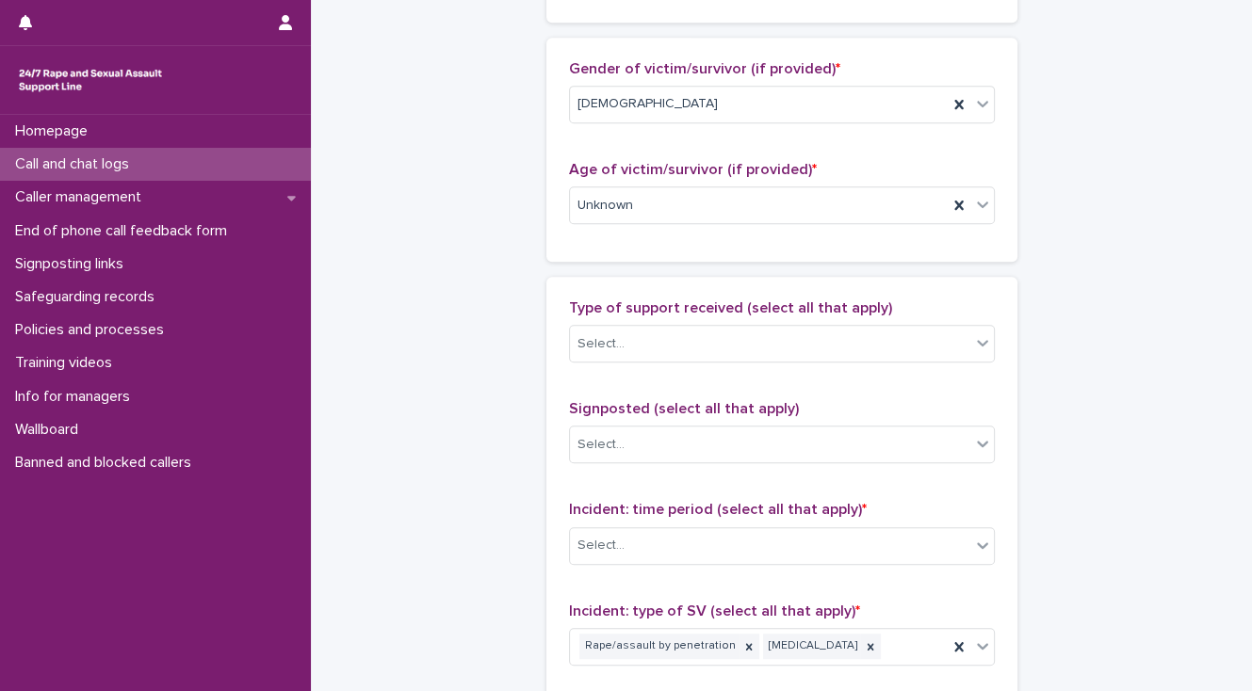
scroll to position [904, 0]
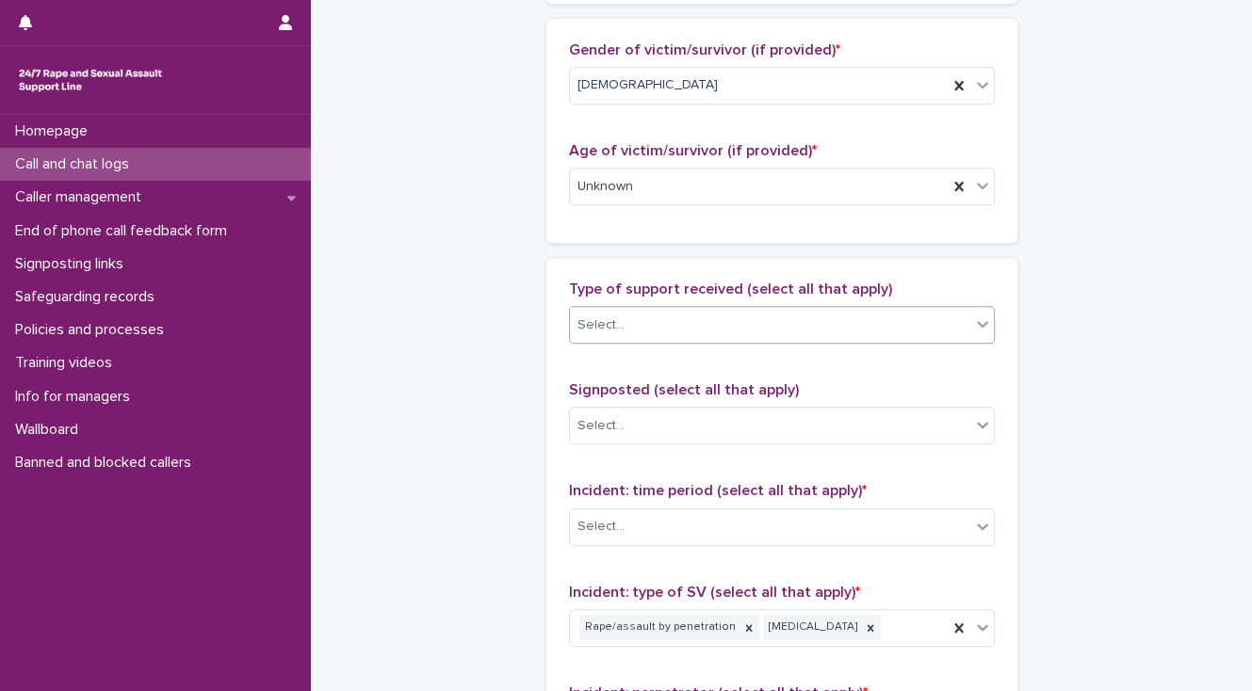
type input "**"
click at [586, 332] on div "Select..." at bounding box center [600, 326] width 47 height 20
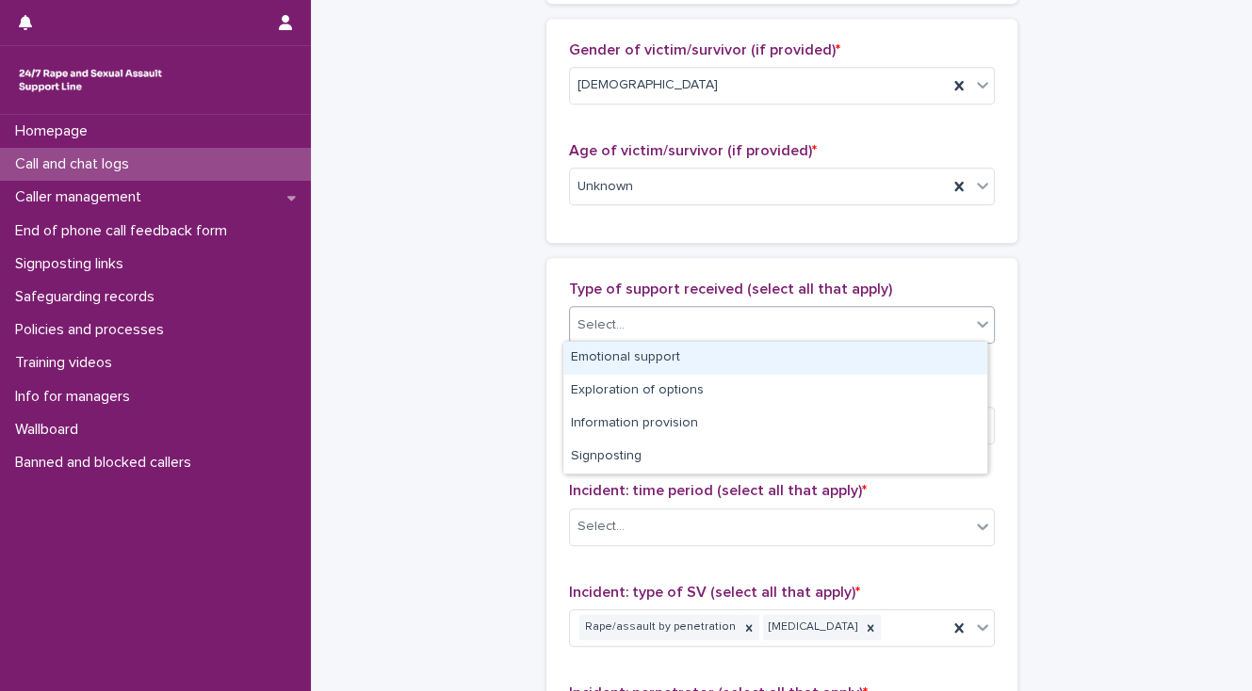
click at [588, 358] on div "Emotional support" at bounding box center [775, 358] width 424 height 33
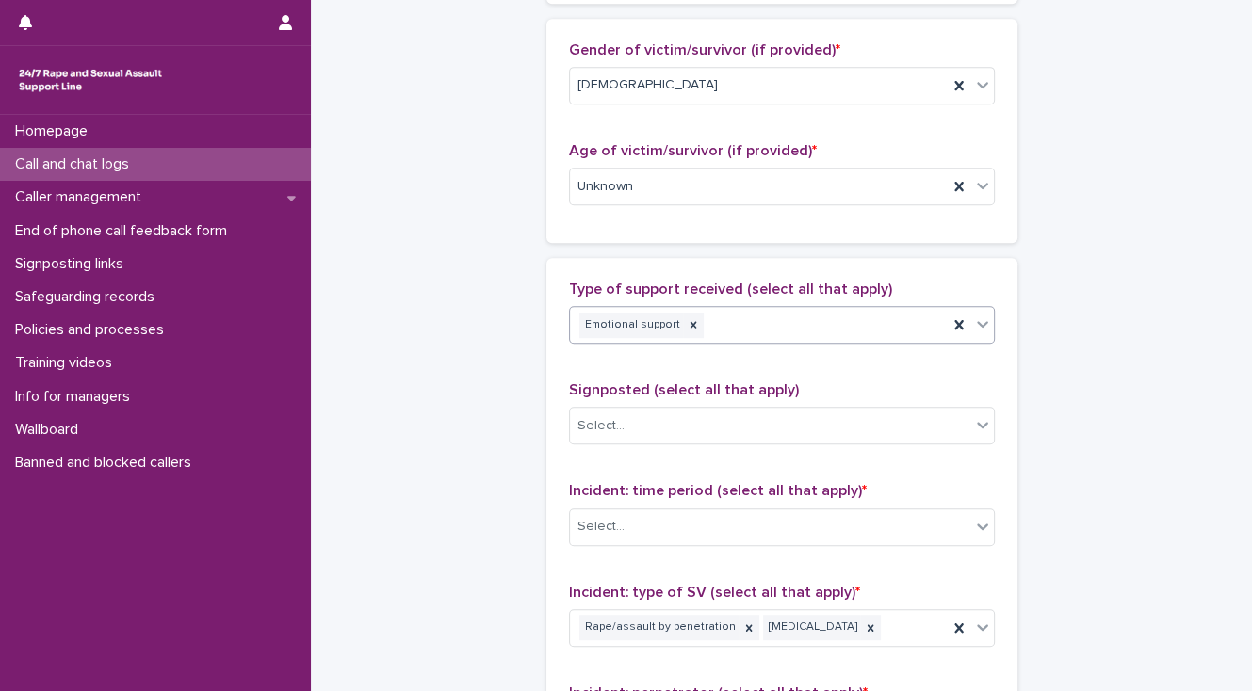
click at [766, 321] on div "Emotional support" at bounding box center [759, 325] width 378 height 33
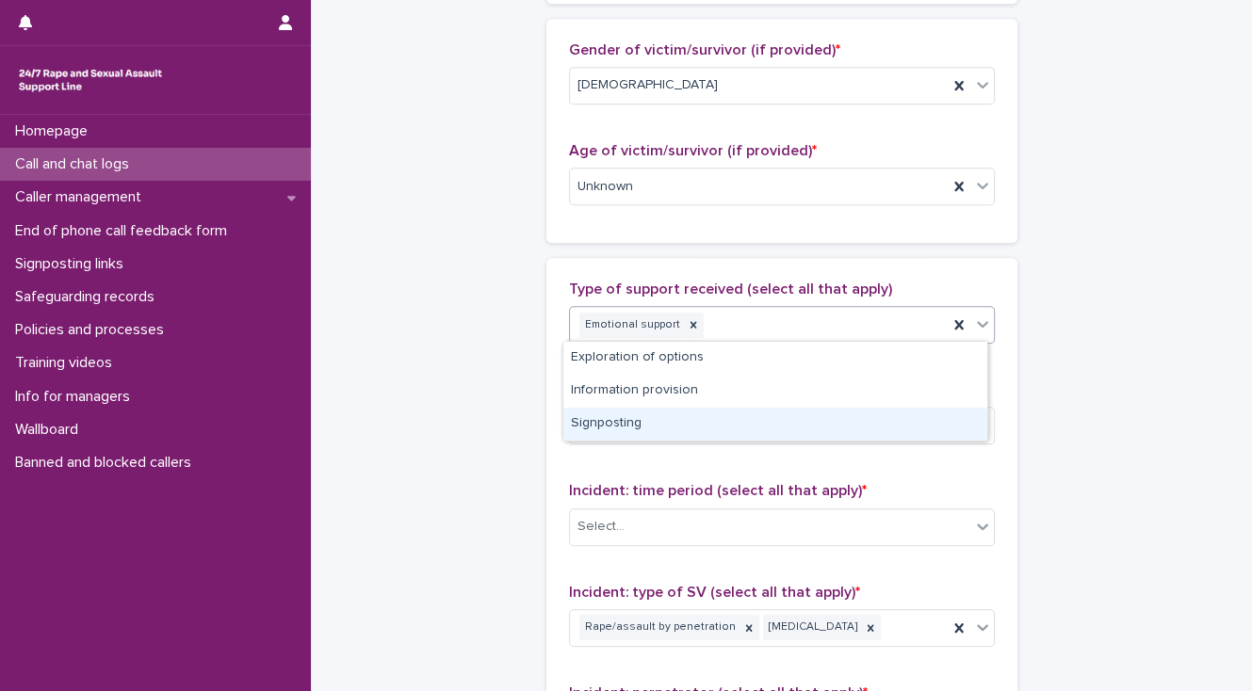
click at [692, 429] on div "Signposting" at bounding box center [775, 424] width 424 height 33
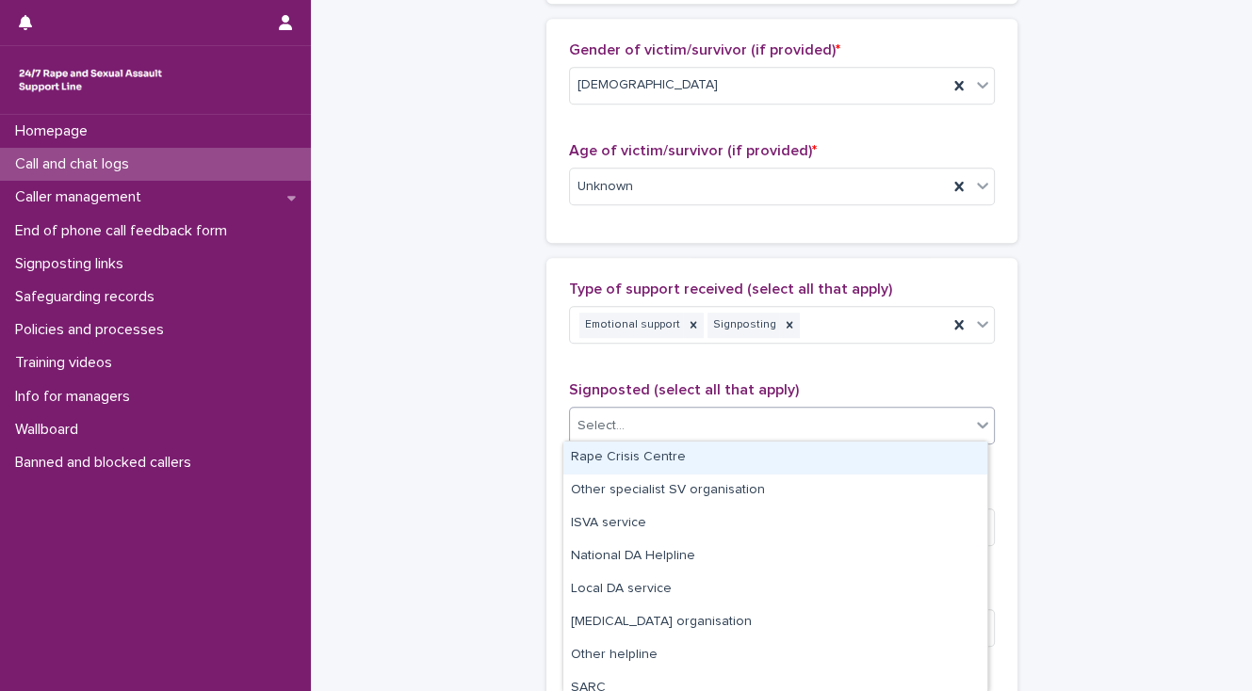
click at [675, 429] on div "Select..." at bounding box center [770, 426] width 400 height 31
click at [662, 455] on div "Rape Crisis Centre" at bounding box center [775, 458] width 424 height 33
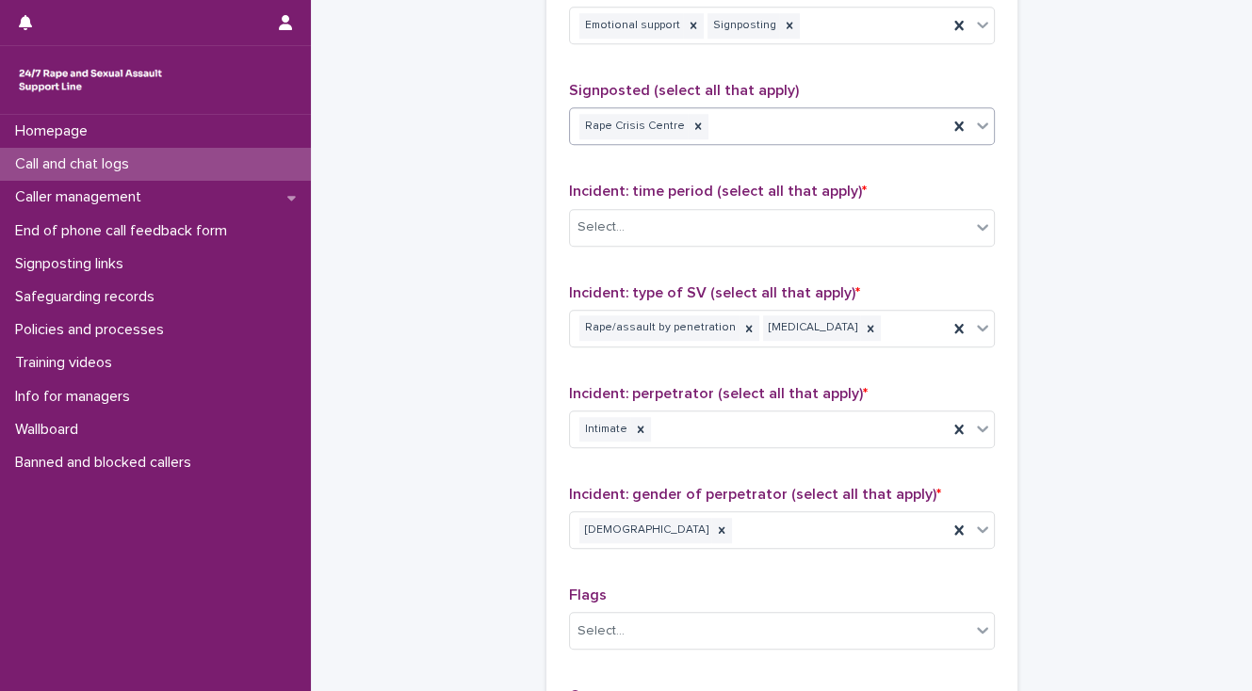
scroll to position [1206, 0]
click at [622, 230] on div "Select..." at bounding box center [770, 225] width 400 height 31
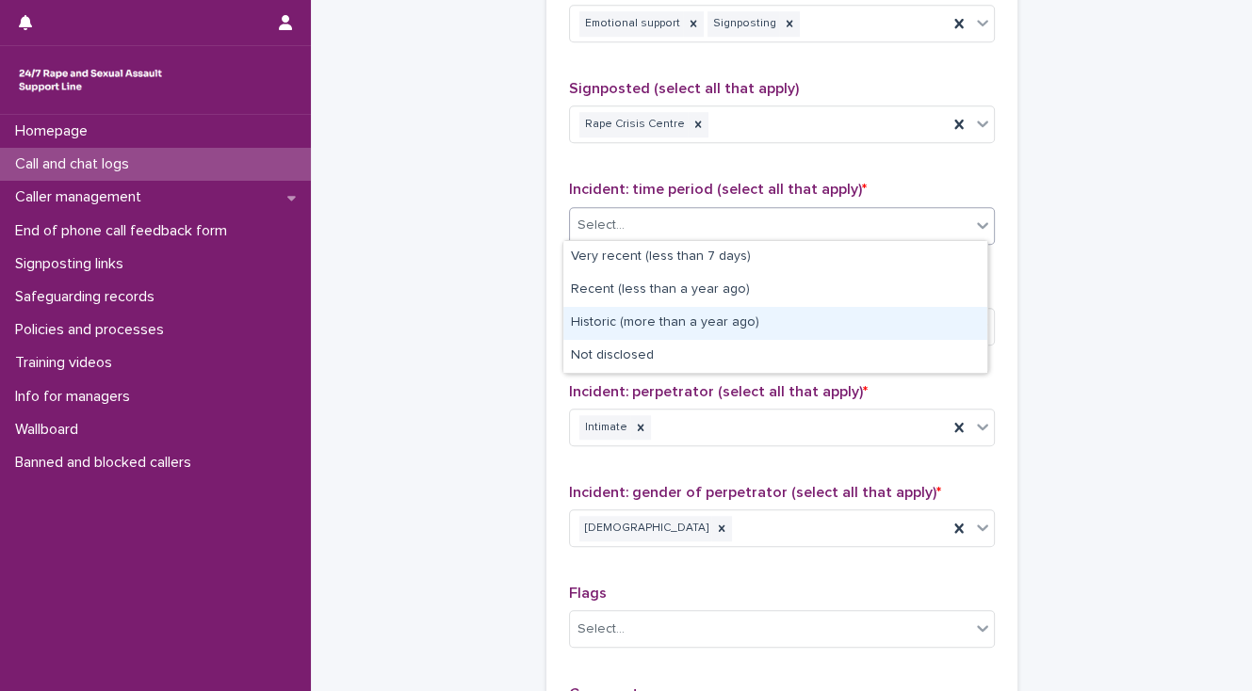
click at [607, 317] on div "Historic (more than a year ago)" at bounding box center [775, 323] width 424 height 33
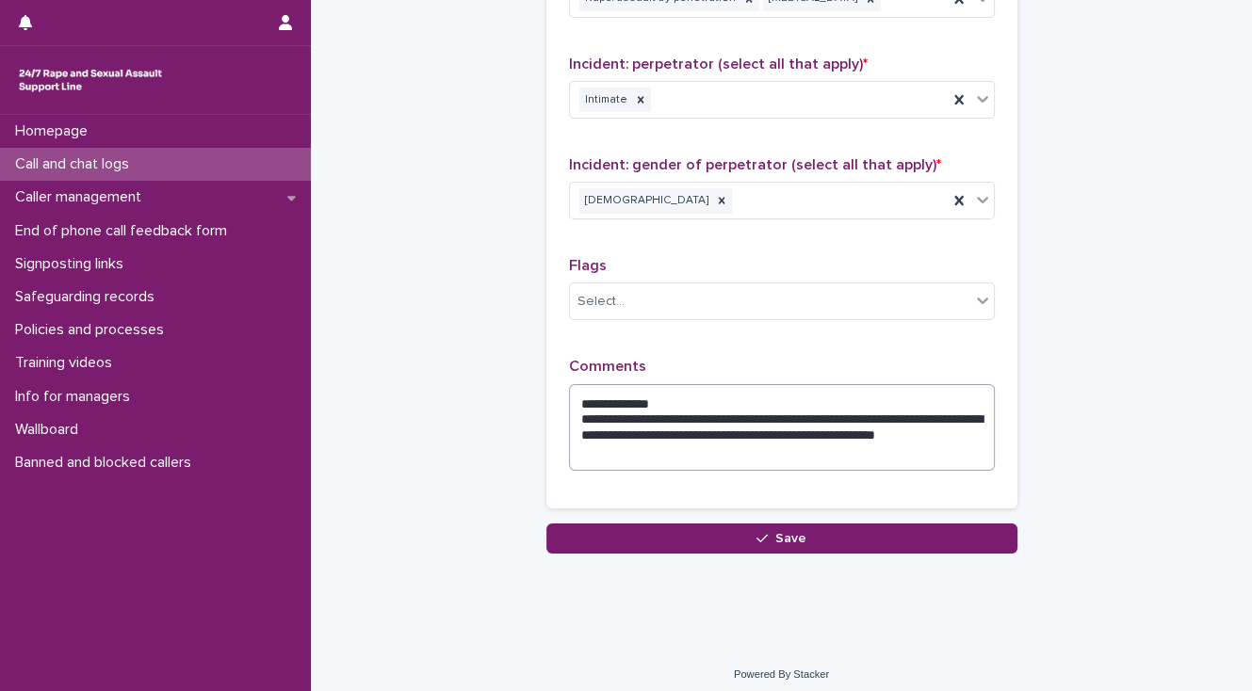
scroll to position [1538, 0]
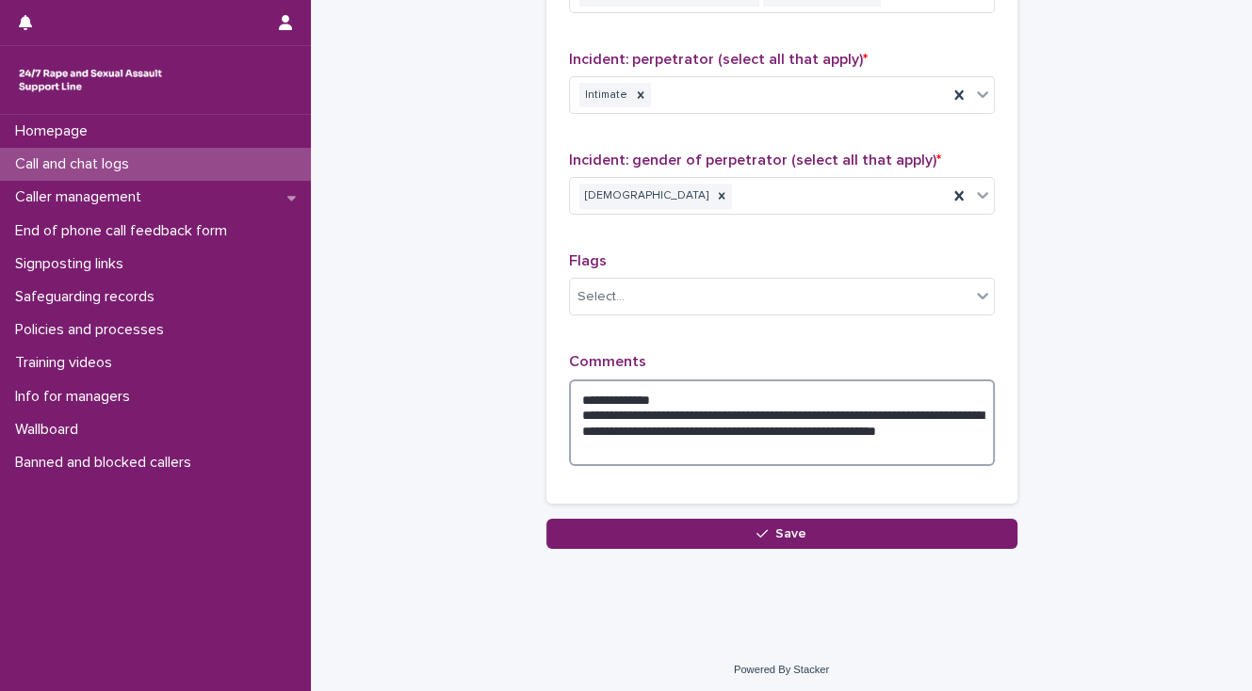
drag, startPoint x: 674, startPoint y: 391, endPoint x: 572, endPoint y: 391, distance: 102.7
click at [572, 391] on textarea "**********" at bounding box center [782, 424] width 426 height 88
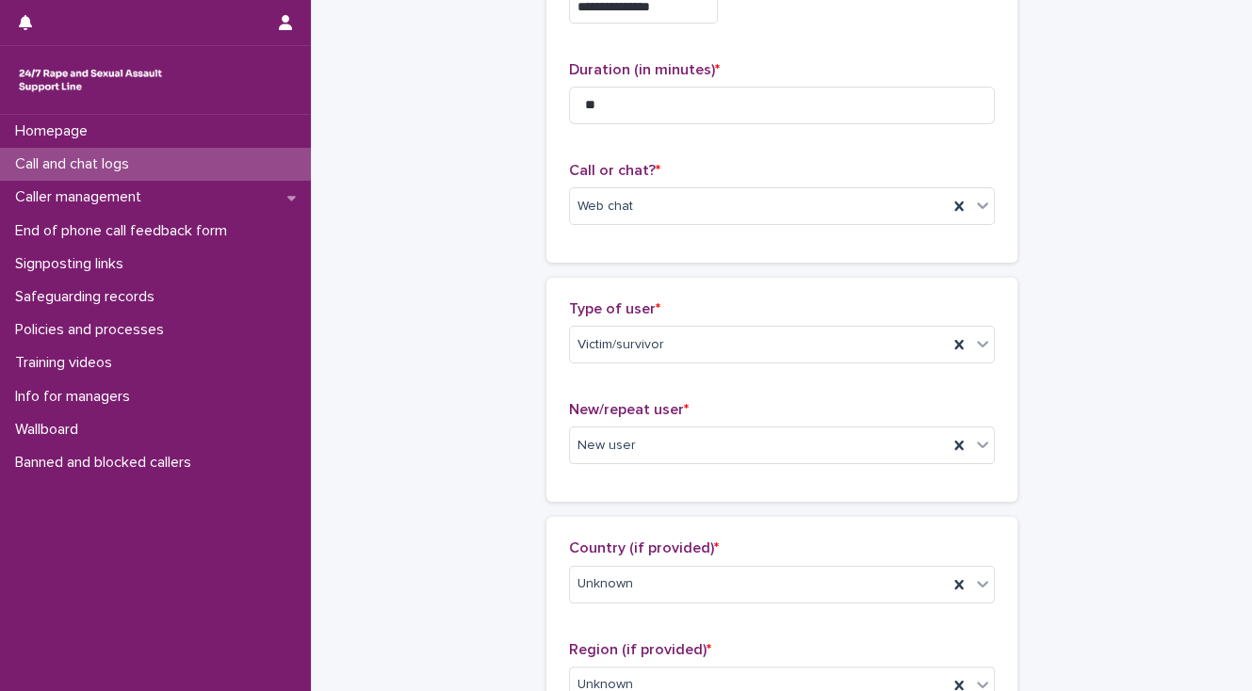
scroll to position [0, 0]
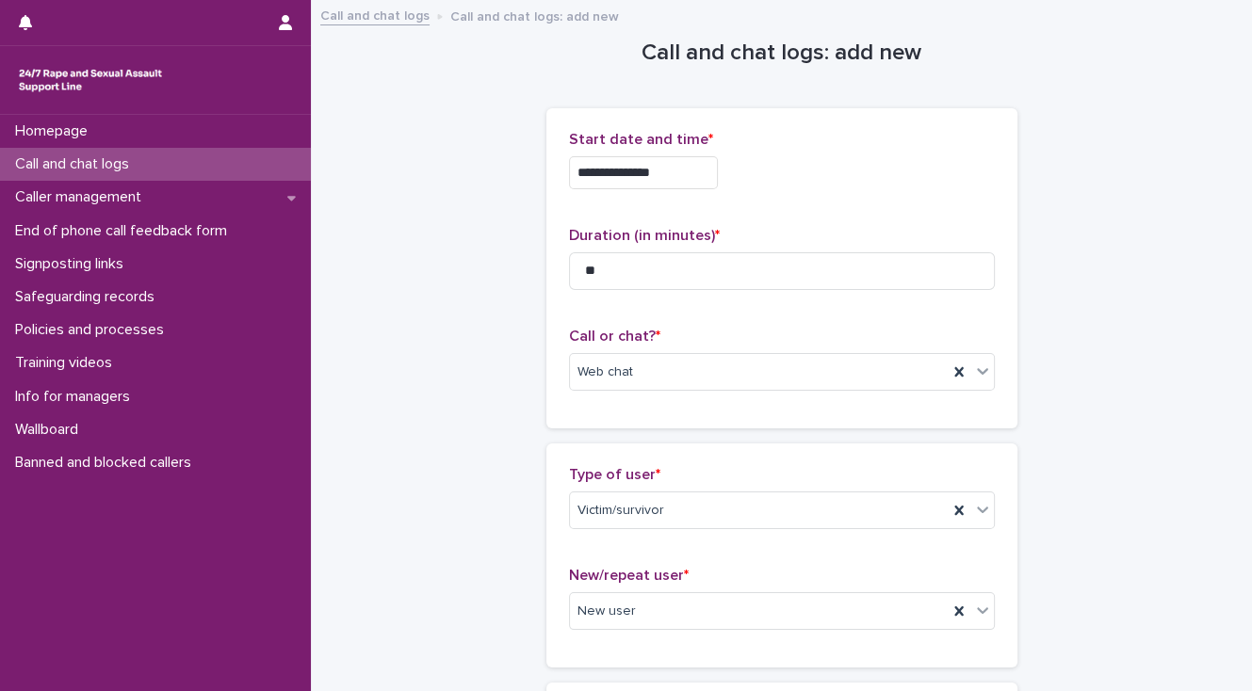
type textarea "**********"
click at [593, 271] on input "**" at bounding box center [782, 271] width 426 height 38
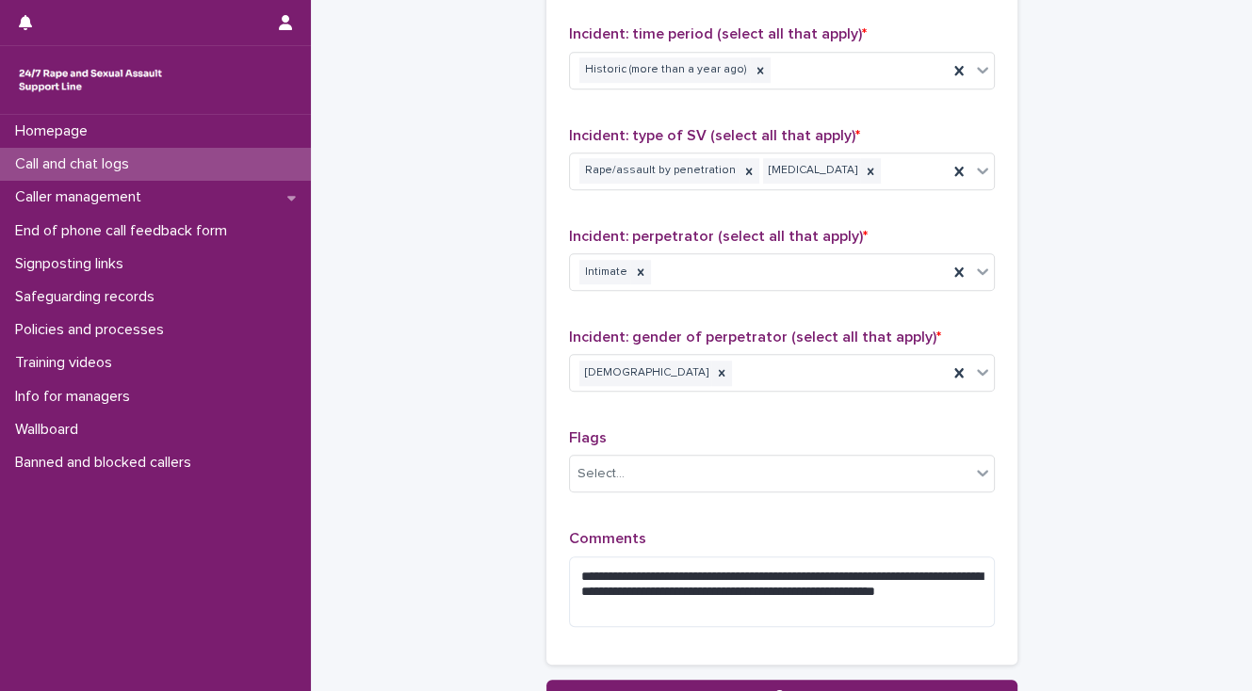
scroll to position [1432, 0]
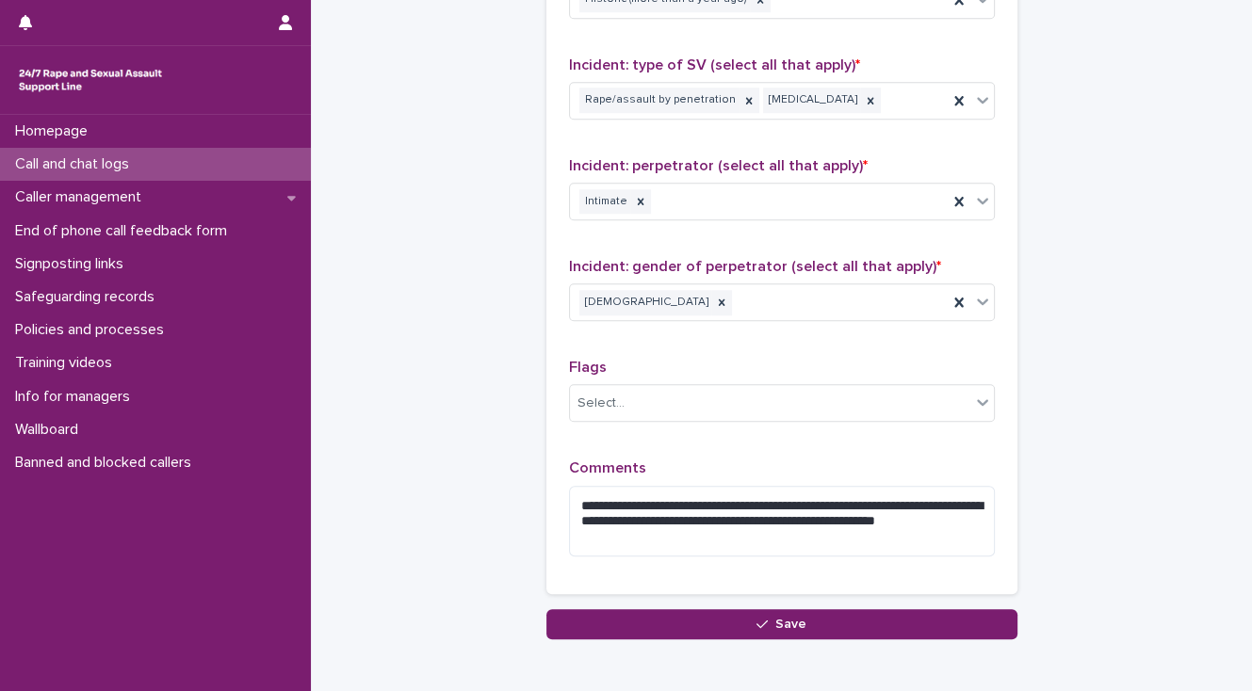
click at [799, 620] on span "Save" at bounding box center [790, 624] width 31 height 13
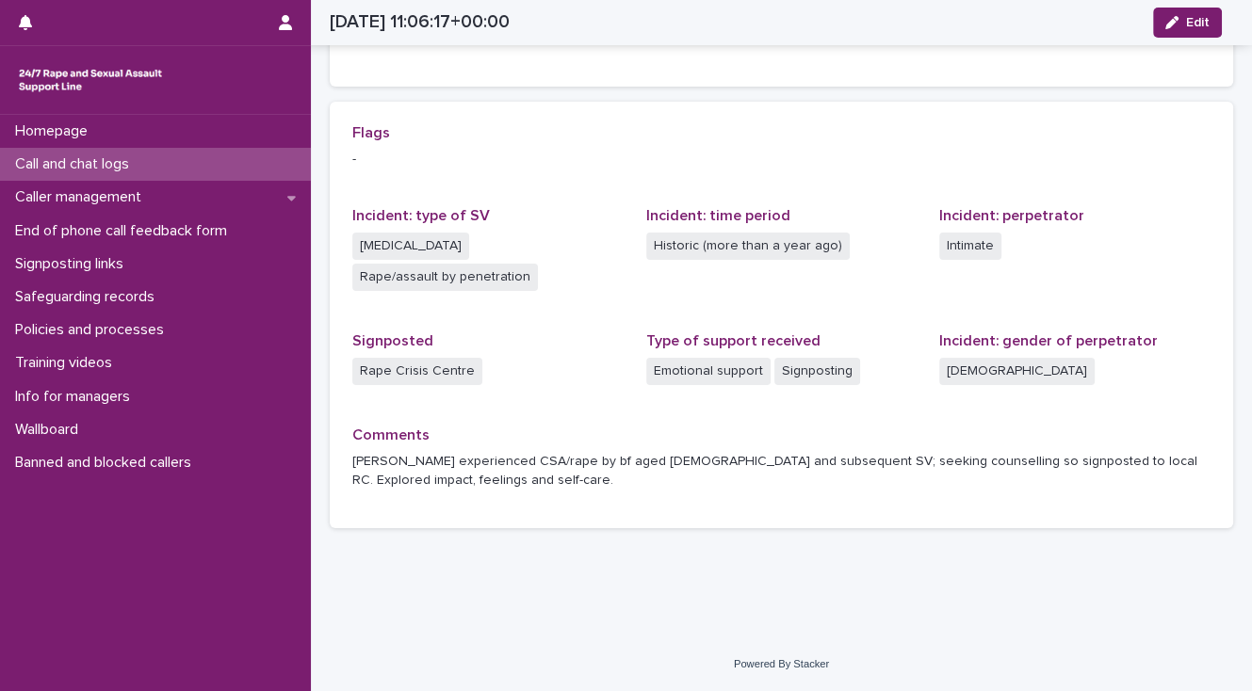
scroll to position [360, 0]
click at [206, 230] on p "End of phone call feedback form" at bounding box center [125, 231] width 235 height 18
